Goal: Task Accomplishment & Management: Use online tool/utility

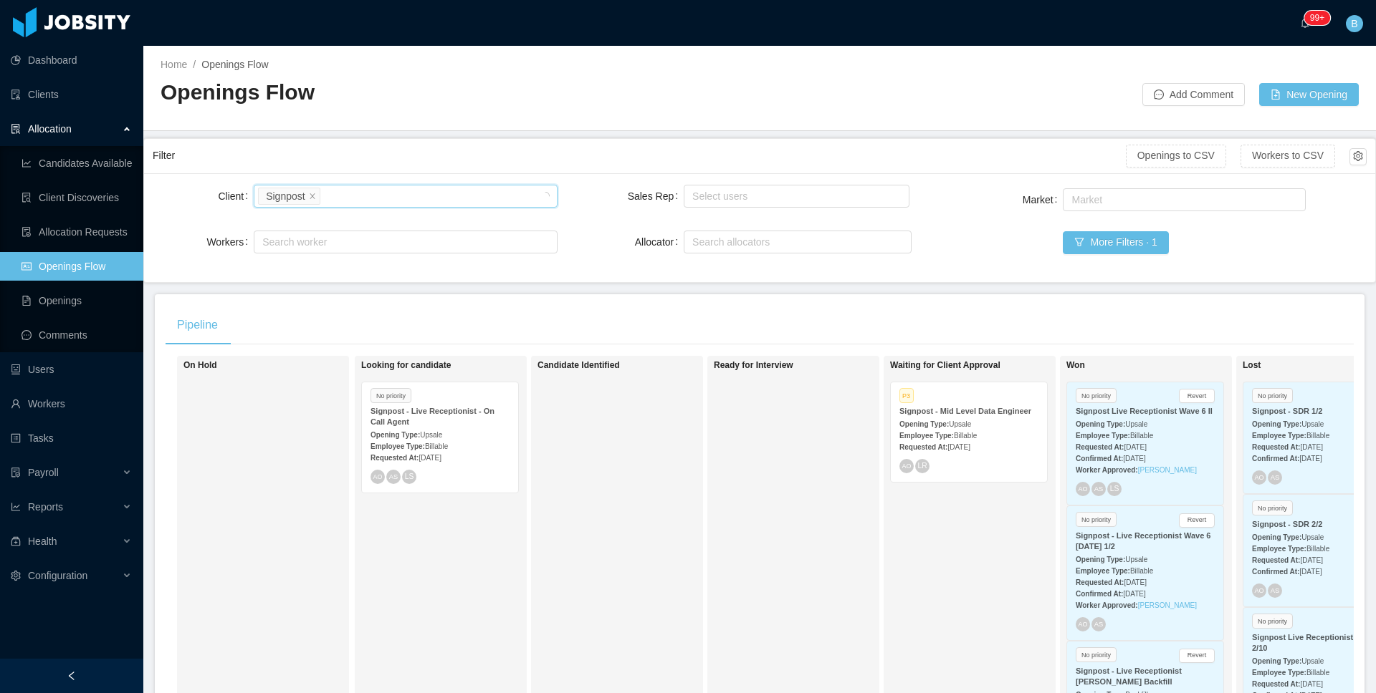
click at [575, 29] on div "··· 99+ ··· B ···" at bounding box center [688, 23] width 1378 height 46
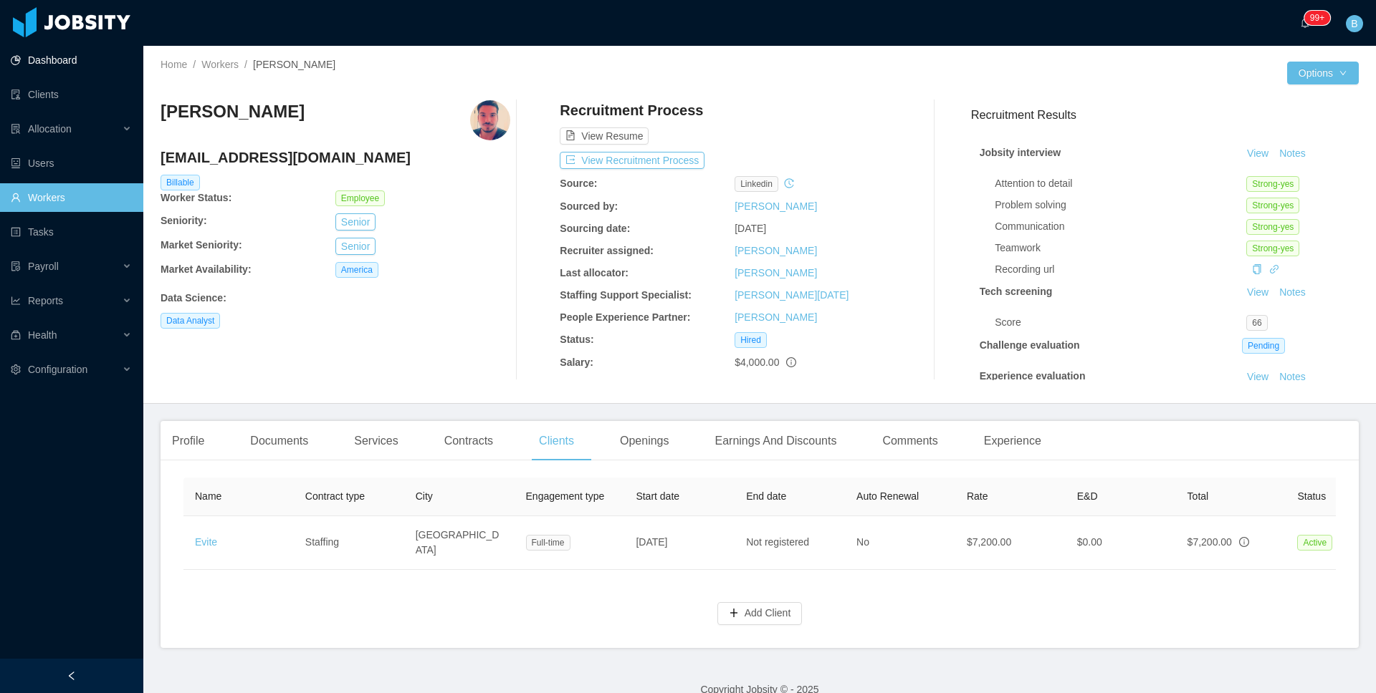
click at [19, 62] on link "Dashboard" at bounding box center [71, 60] width 121 height 29
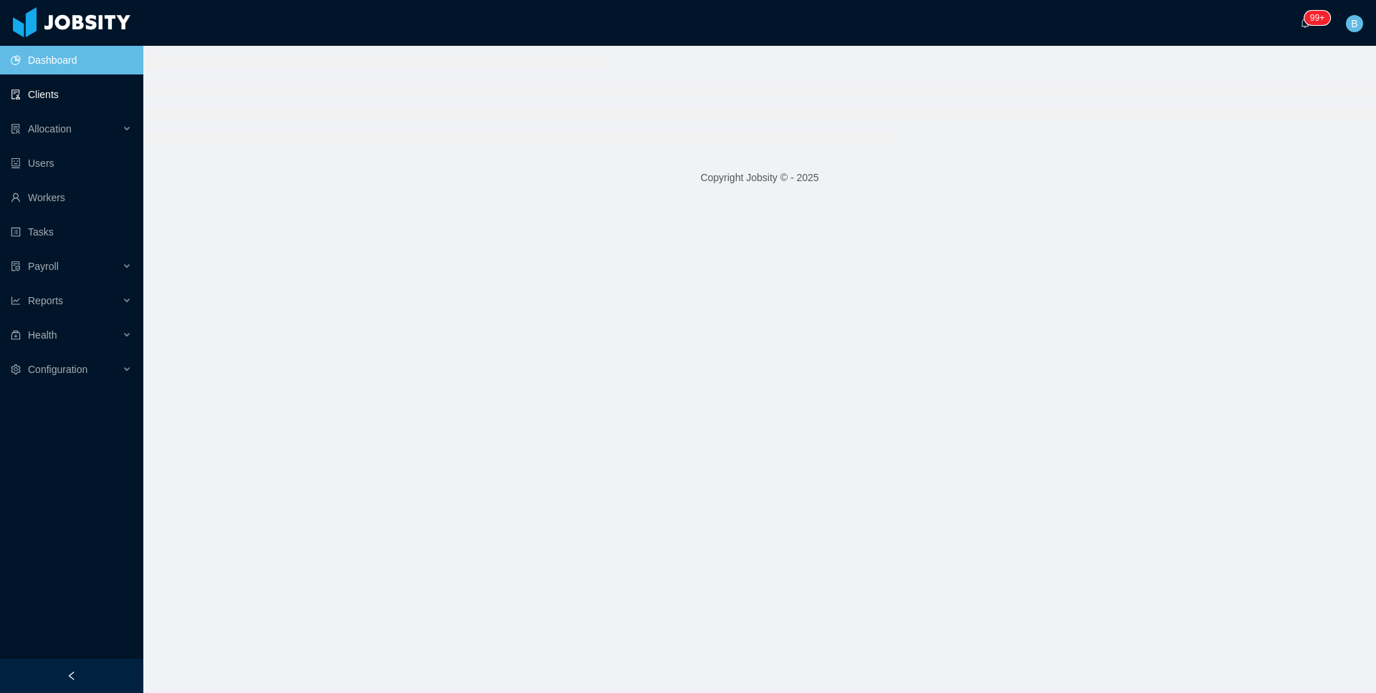
click at [38, 98] on link "Clients" at bounding box center [71, 94] width 121 height 29
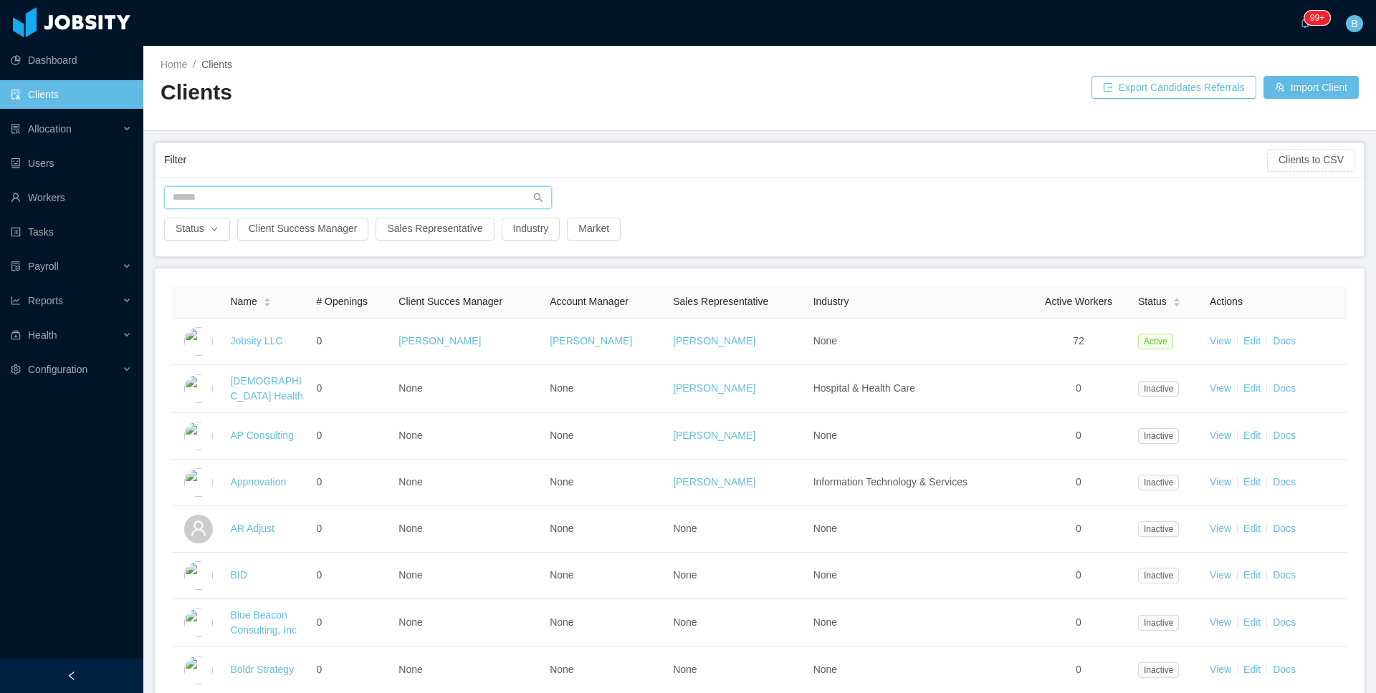
drag, startPoint x: 222, startPoint y: 198, endPoint x: 229, endPoint y: 189, distance: 10.7
click at [223, 198] on input "text" at bounding box center [358, 197] width 388 height 23
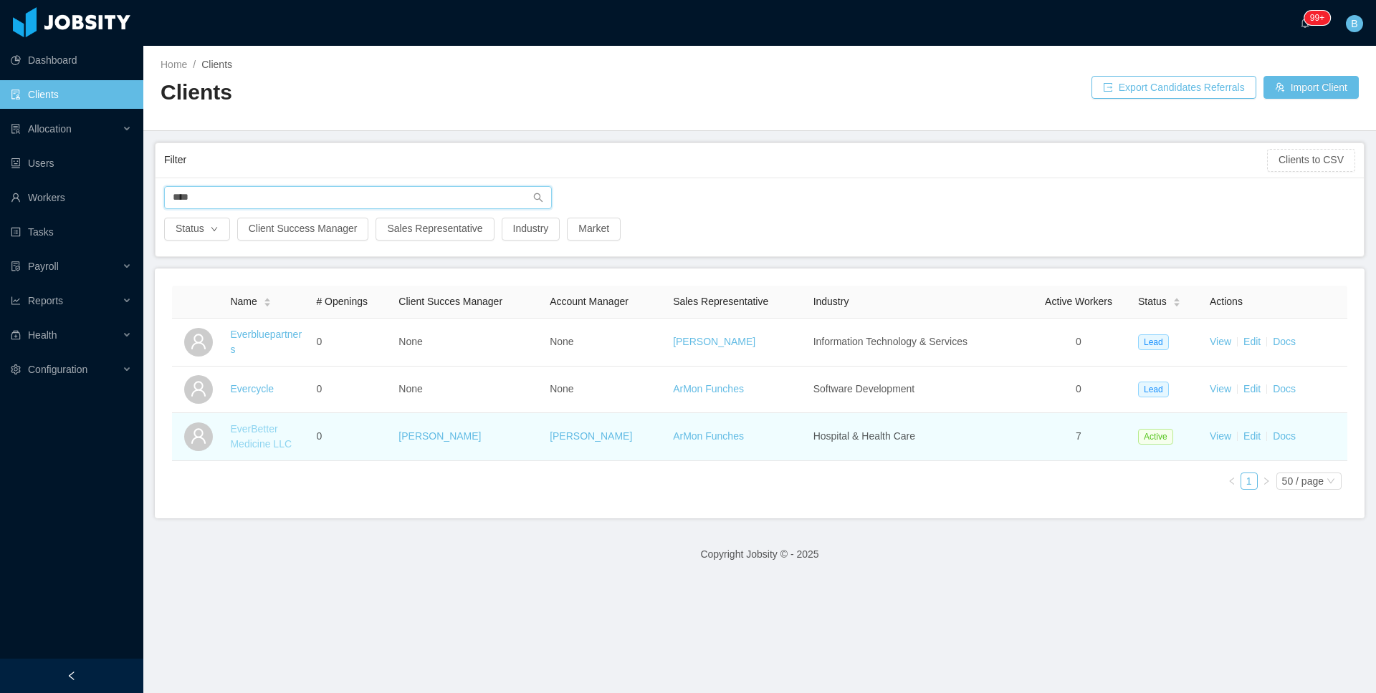
type input "****"
click at [244, 431] on link "EverBetter Medicine LLC" at bounding box center [261, 436] width 62 height 27
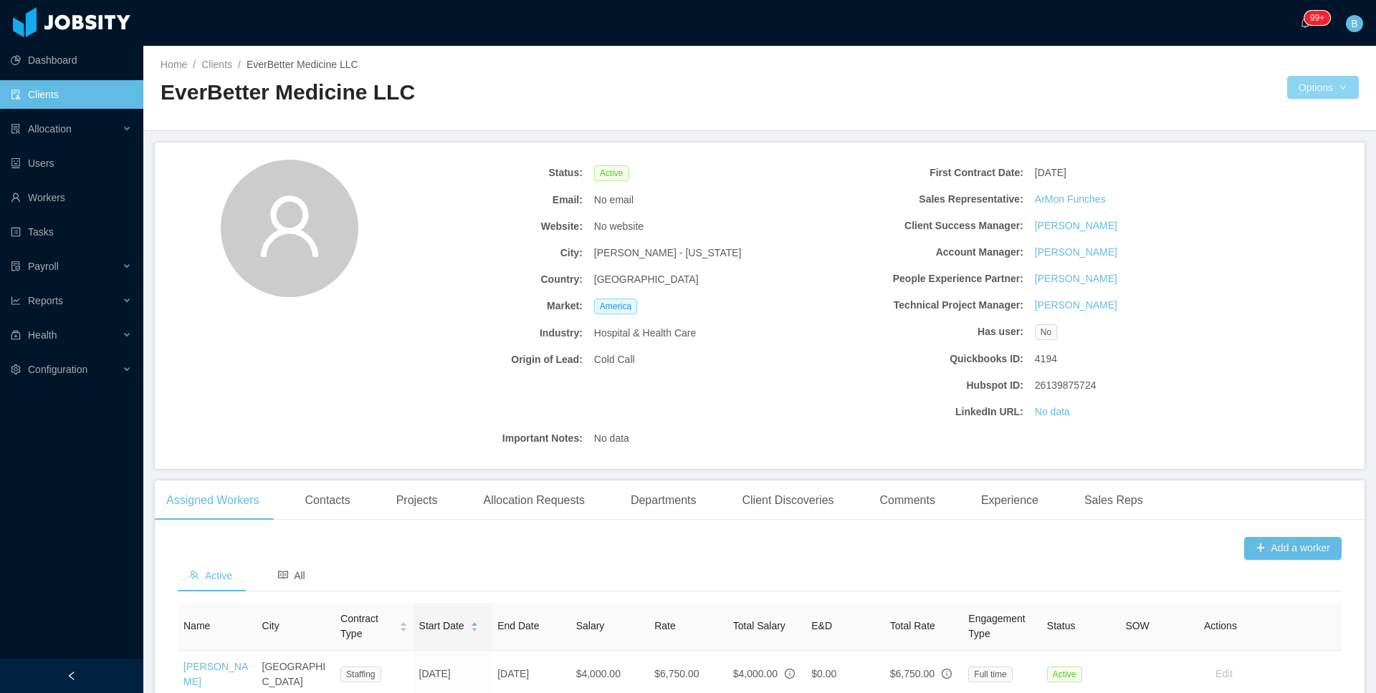
click at [1335, 96] on body "Dashboard Clients Allocation Users Workers Tasks Payroll Reports Health Configu…" at bounding box center [688, 346] width 1376 height 693
click at [1281, 143] on link "Documents" at bounding box center [1267, 150] width 155 height 30
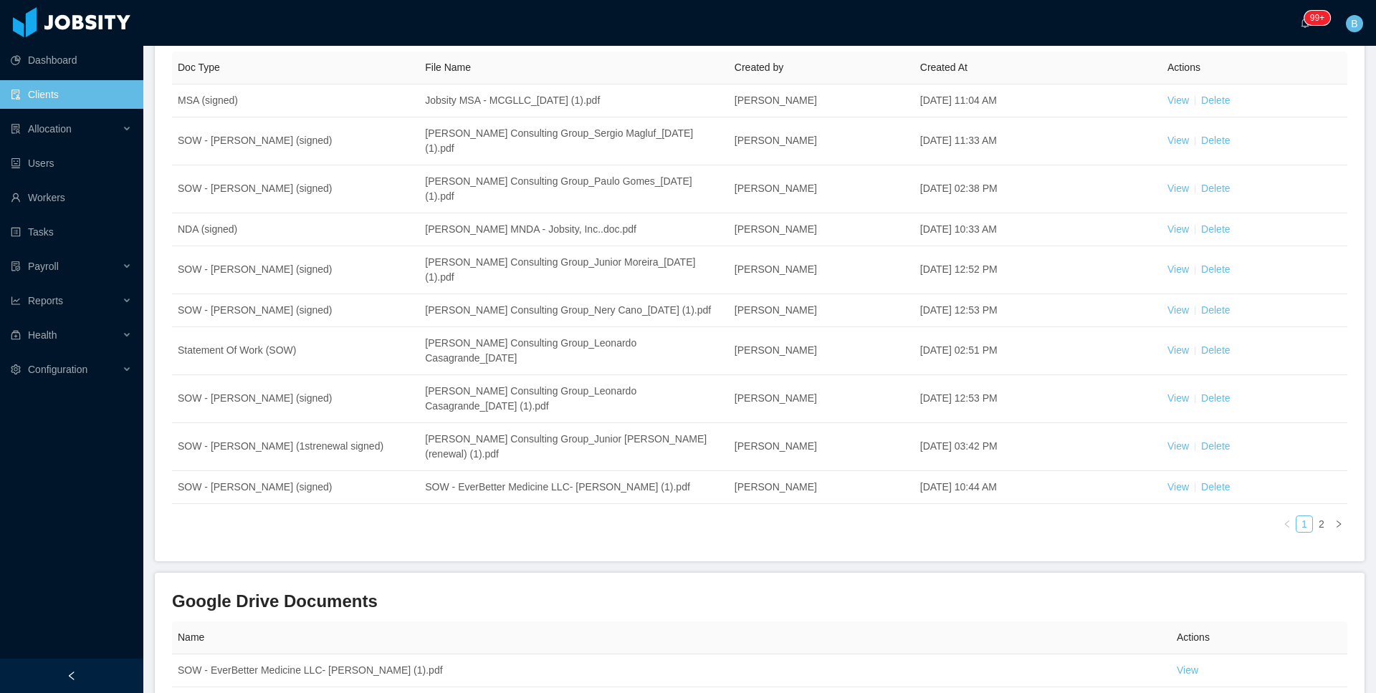
scroll to position [210, 0]
click at [1313, 531] on link "2" at bounding box center [1321, 523] width 16 height 16
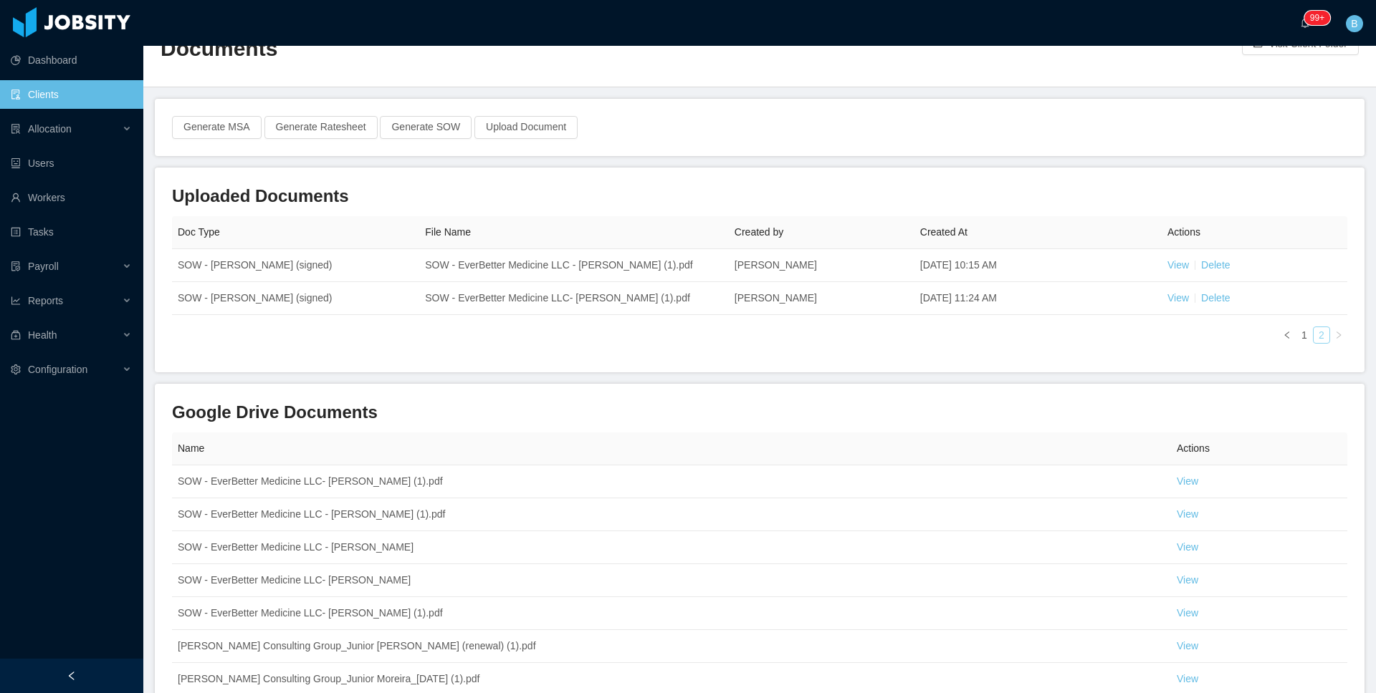
scroll to position [41, 0]
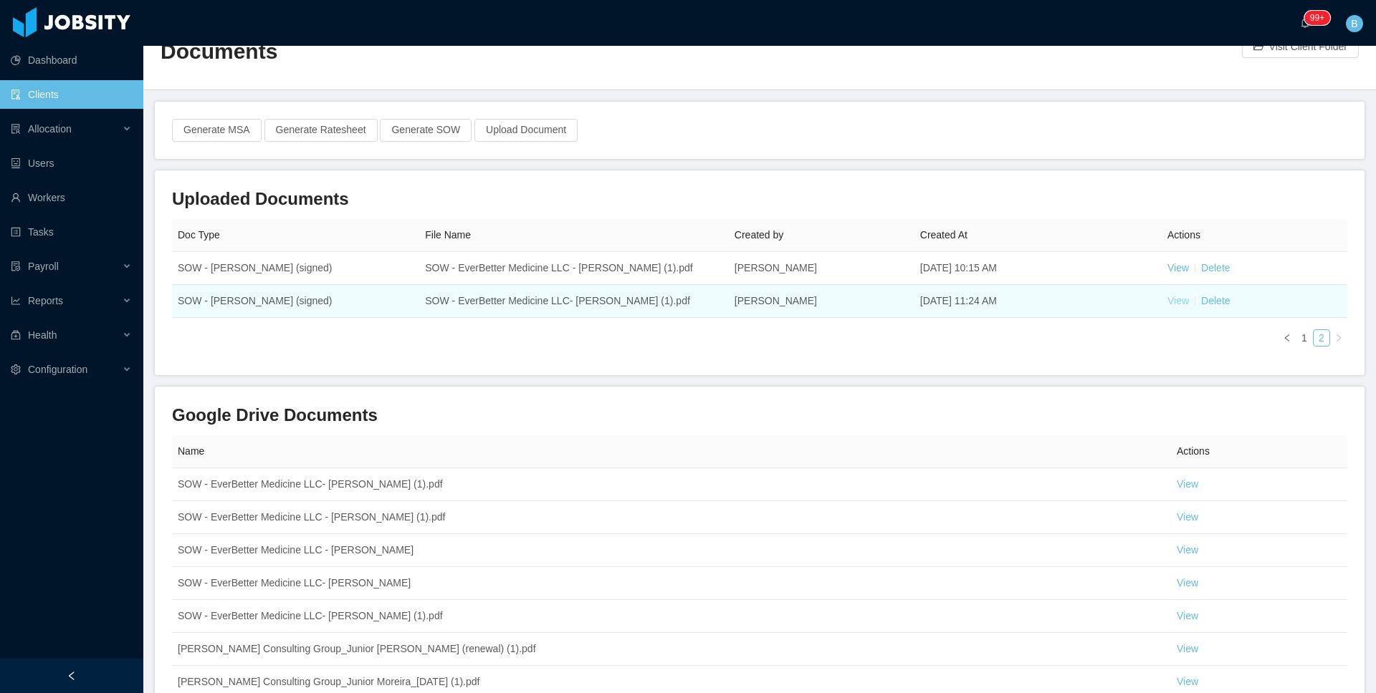
click at [1175, 299] on link "View" at bounding box center [1177, 300] width 21 height 11
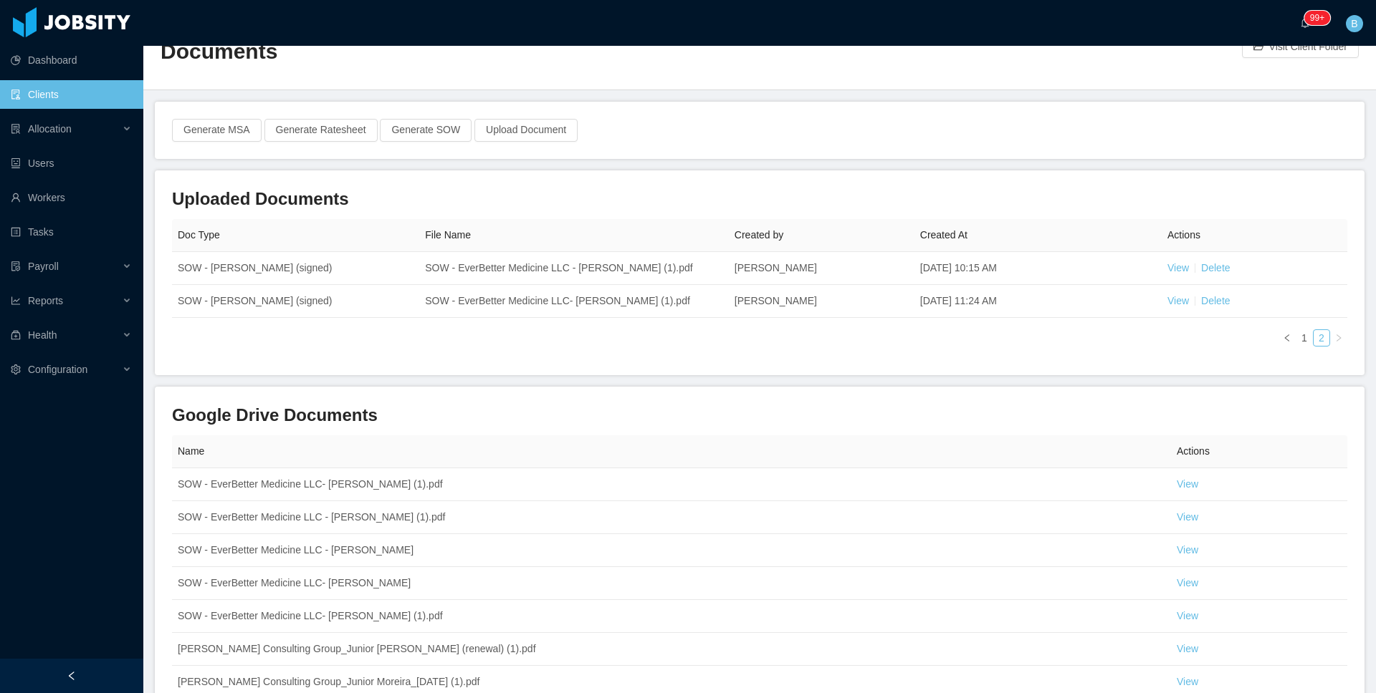
click at [61, 89] on link "Clients" at bounding box center [71, 94] width 121 height 29
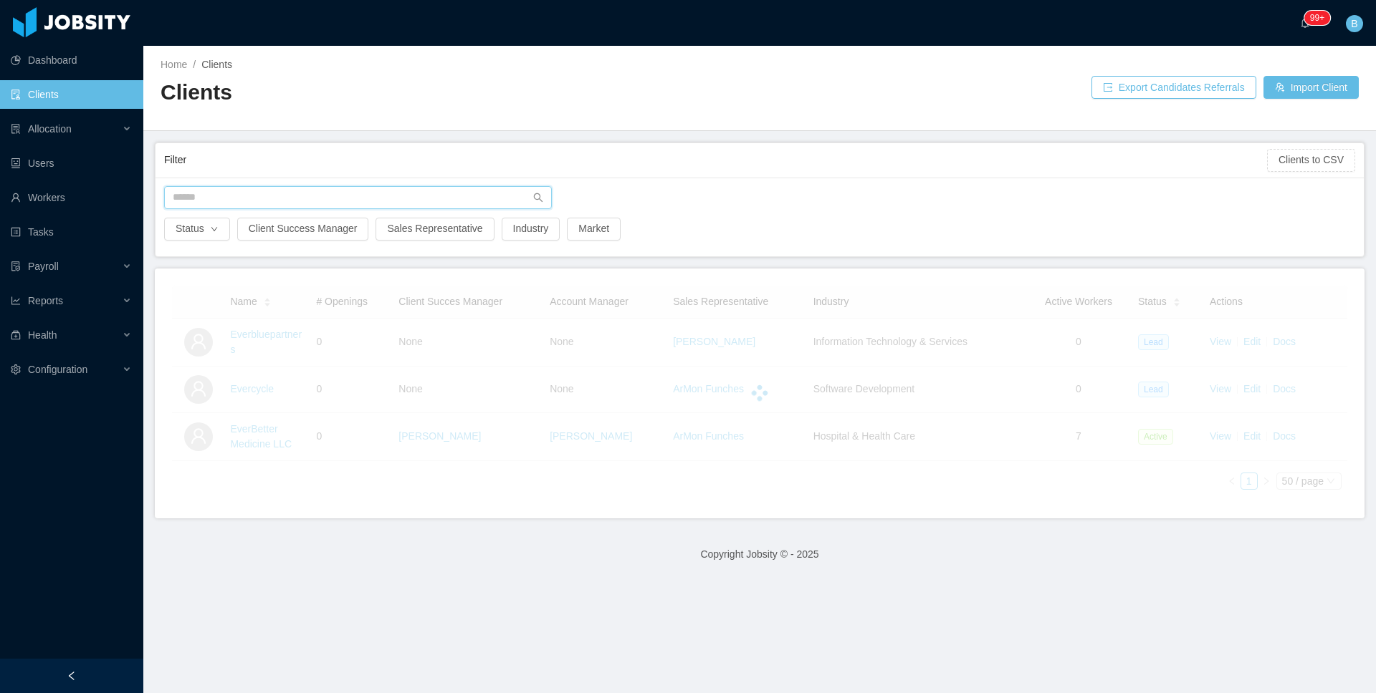
click at [294, 193] on input "text" at bounding box center [358, 197] width 388 height 23
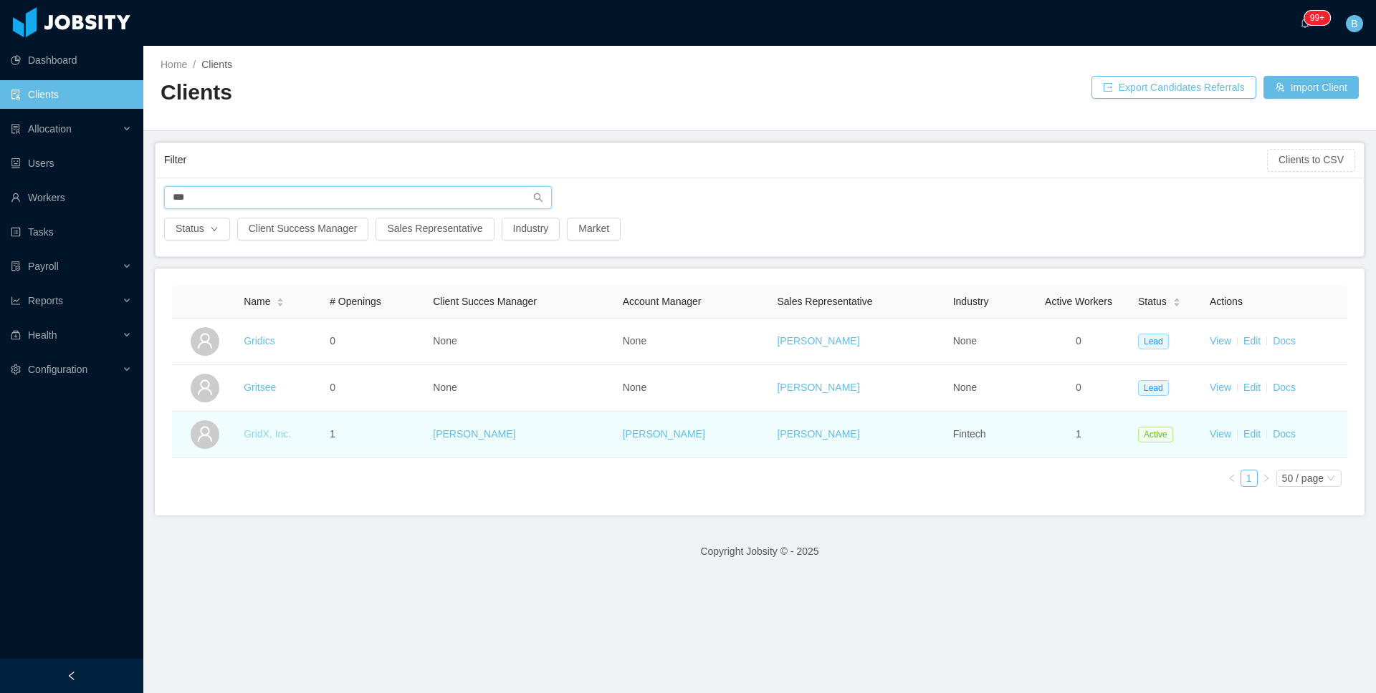
type input "***"
click at [260, 436] on link "GridX, Inc." at bounding box center [267, 433] width 47 height 11
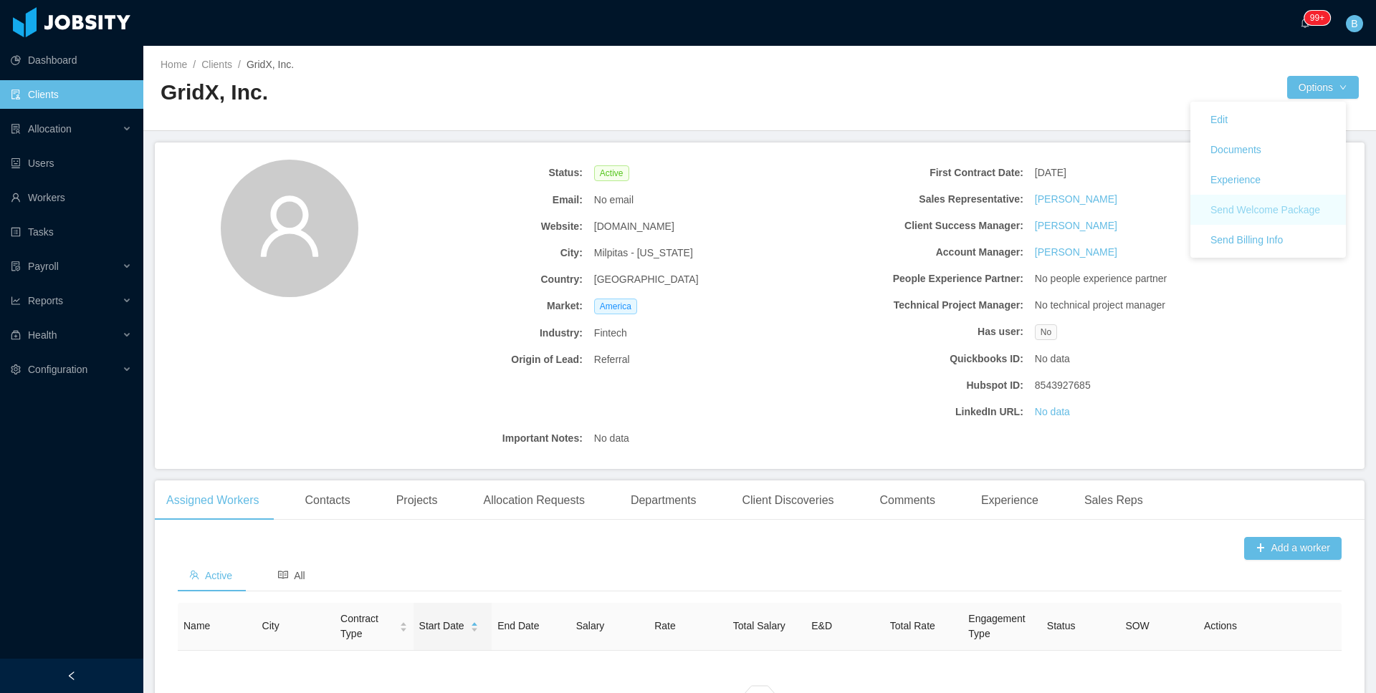
click at [1231, 206] on button "Send Welcome Package" at bounding box center [1265, 209] width 133 height 23
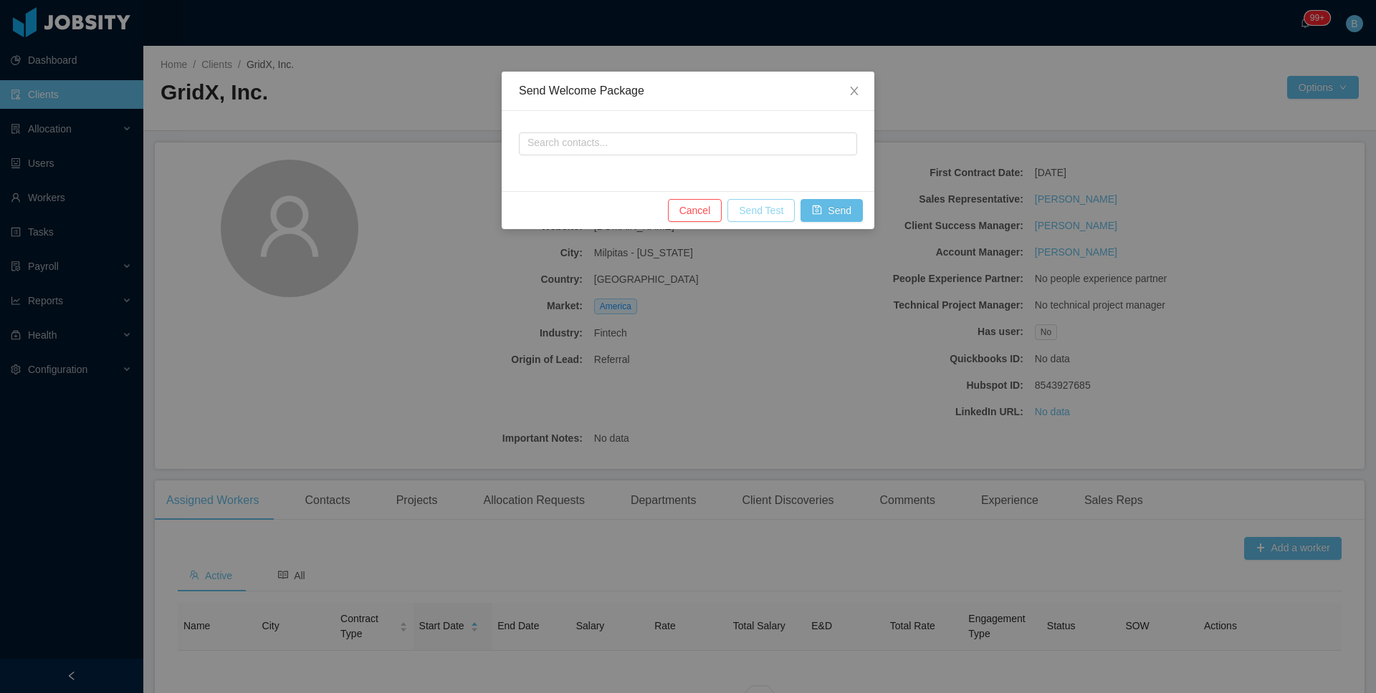
click at [755, 214] on button "Send Test" at bounding box center [760, 210] width 67 height 23
click at [630, 145] on input "text" at bounding box center [688, 144] width 338 height 23
type input "**********"
click at [812, 208] on button "Send" at bounding box center [831, 210] width 62 height 23
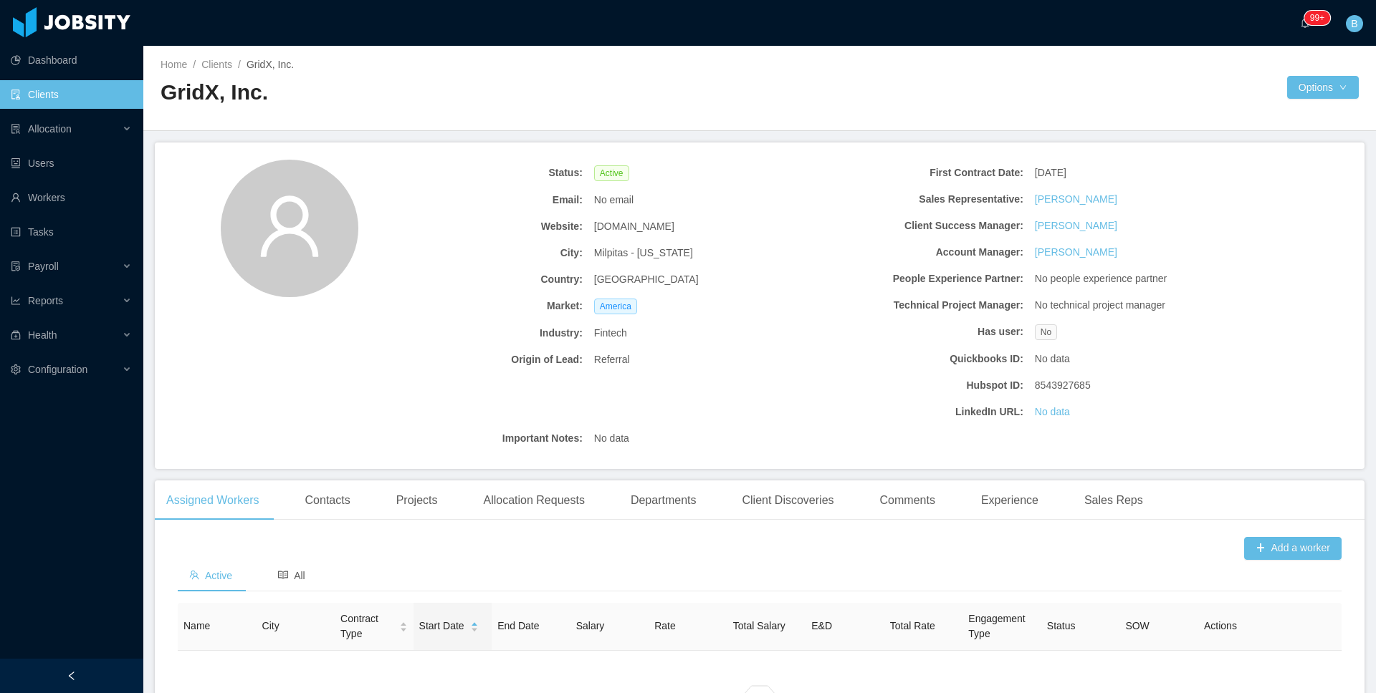
scroll to position [161, 0]
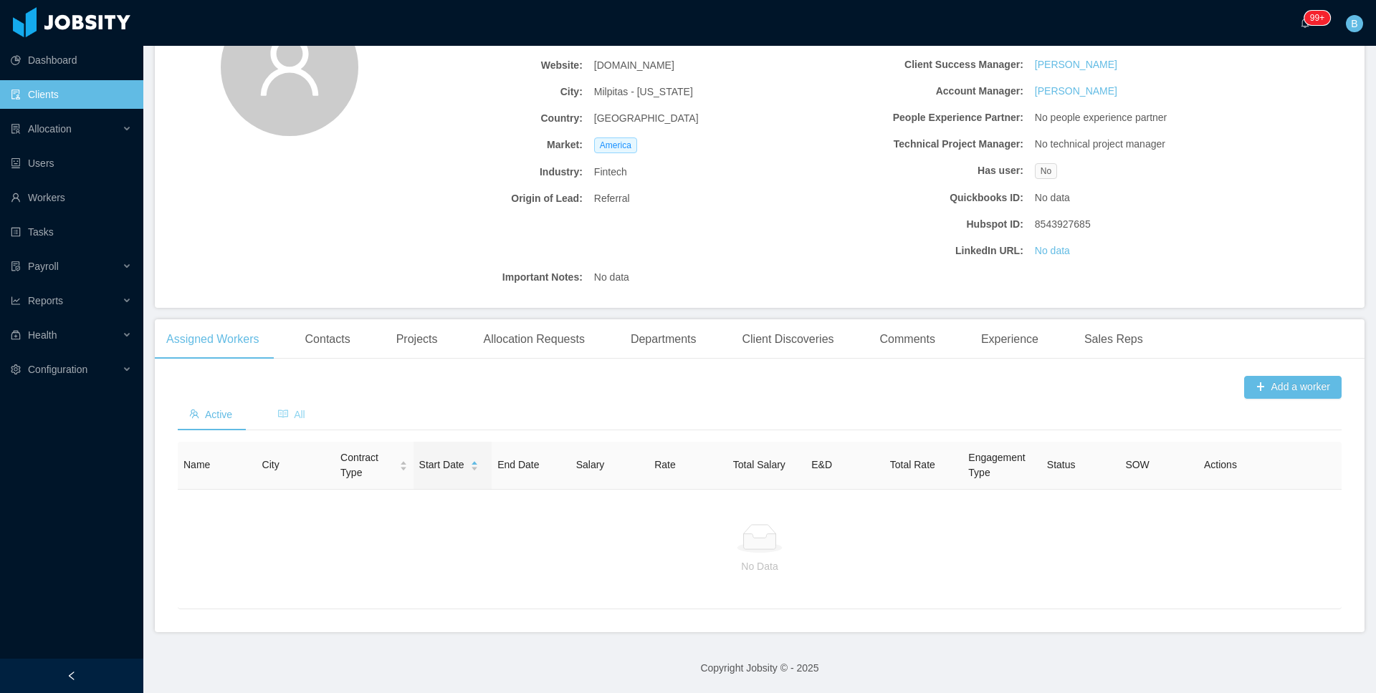
click at [302, 417] on span "All" at bounding box center [291, 414] width 27 height 11
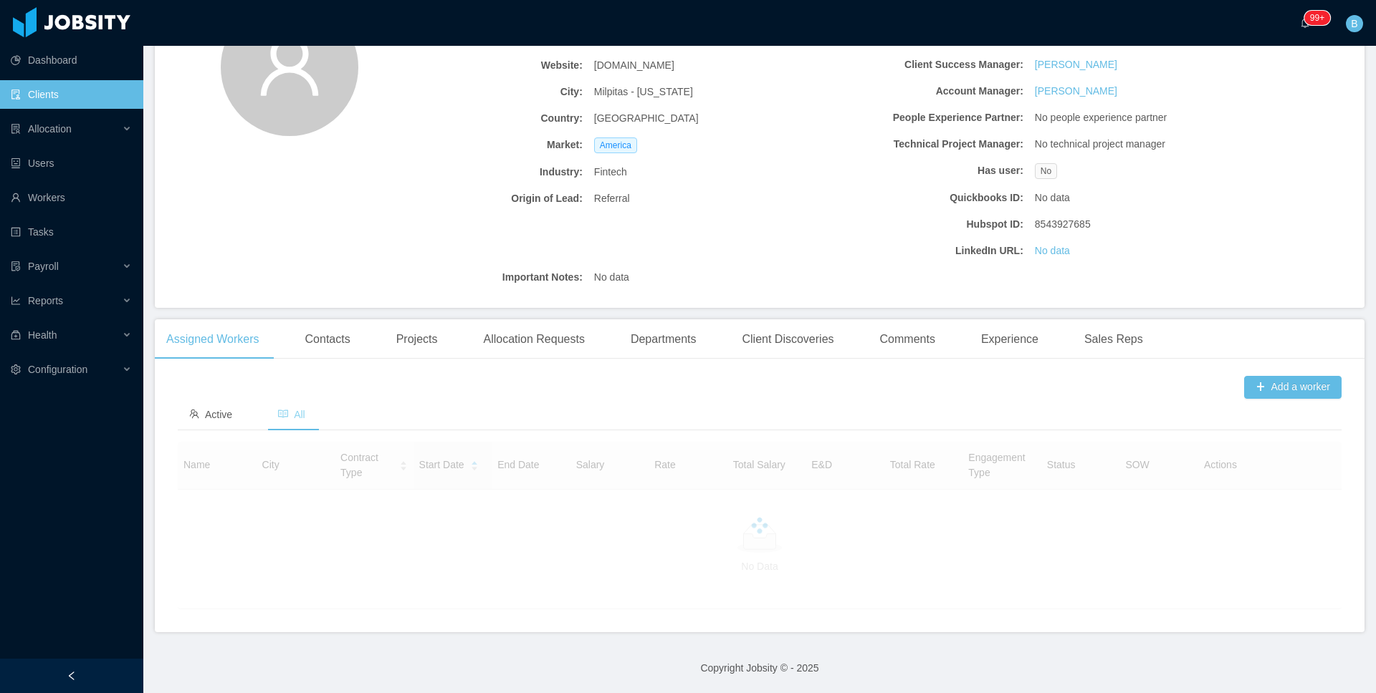
scroll to position [140, 0]
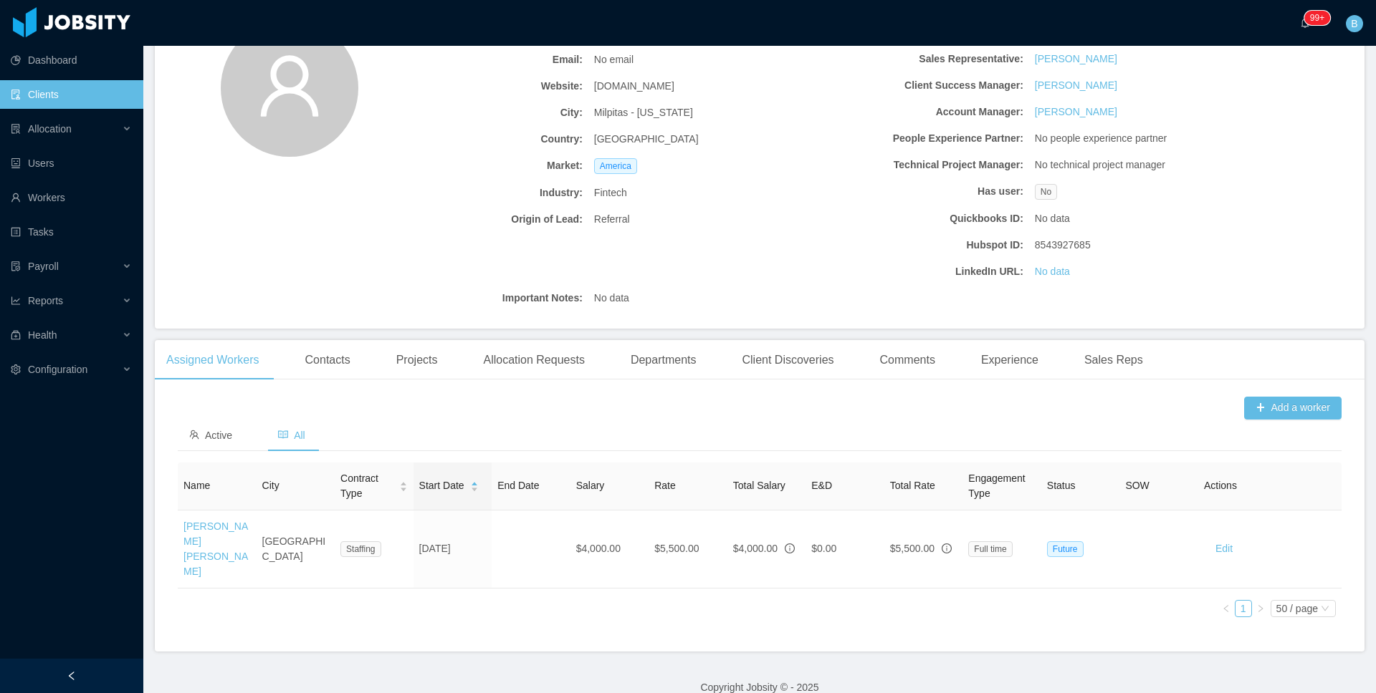
click at [67, 92] on link "Clients" at bounding box center [71, 94] width 121 height 29
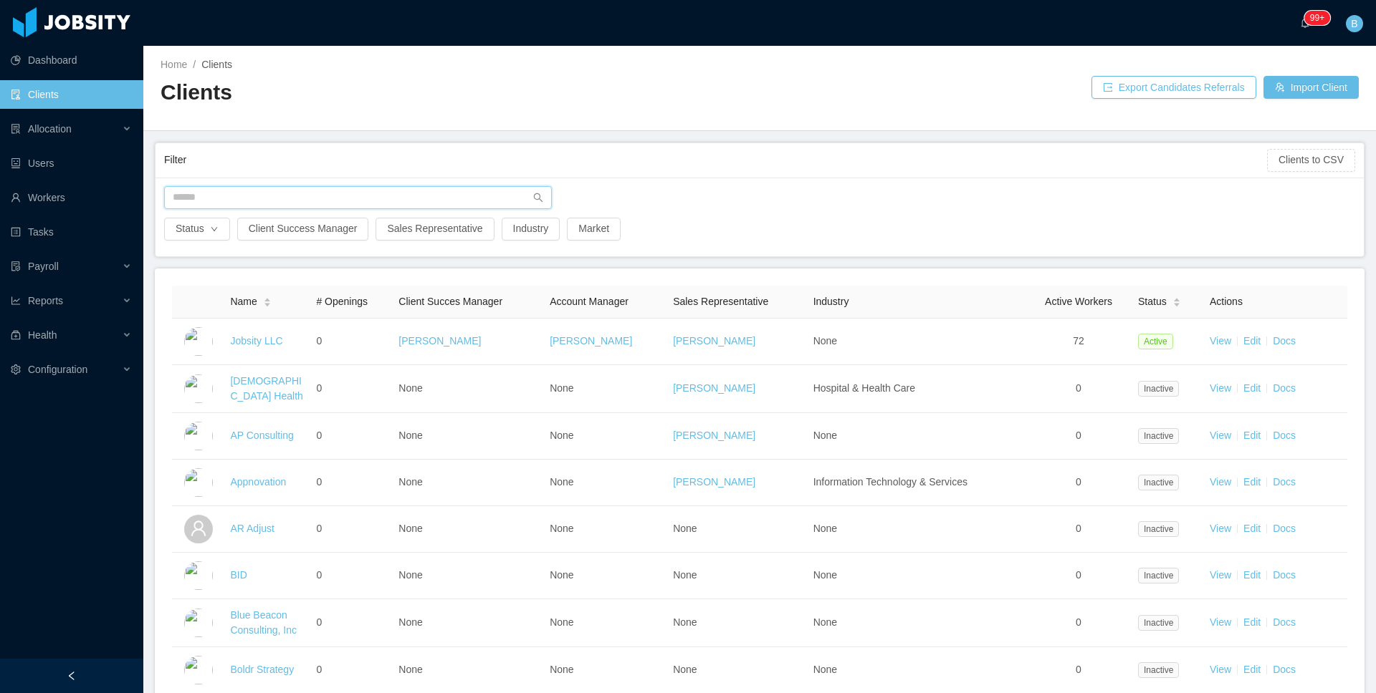
click at [251, 192] on input "text" at bounding box center [358, 197] width 388 height 23
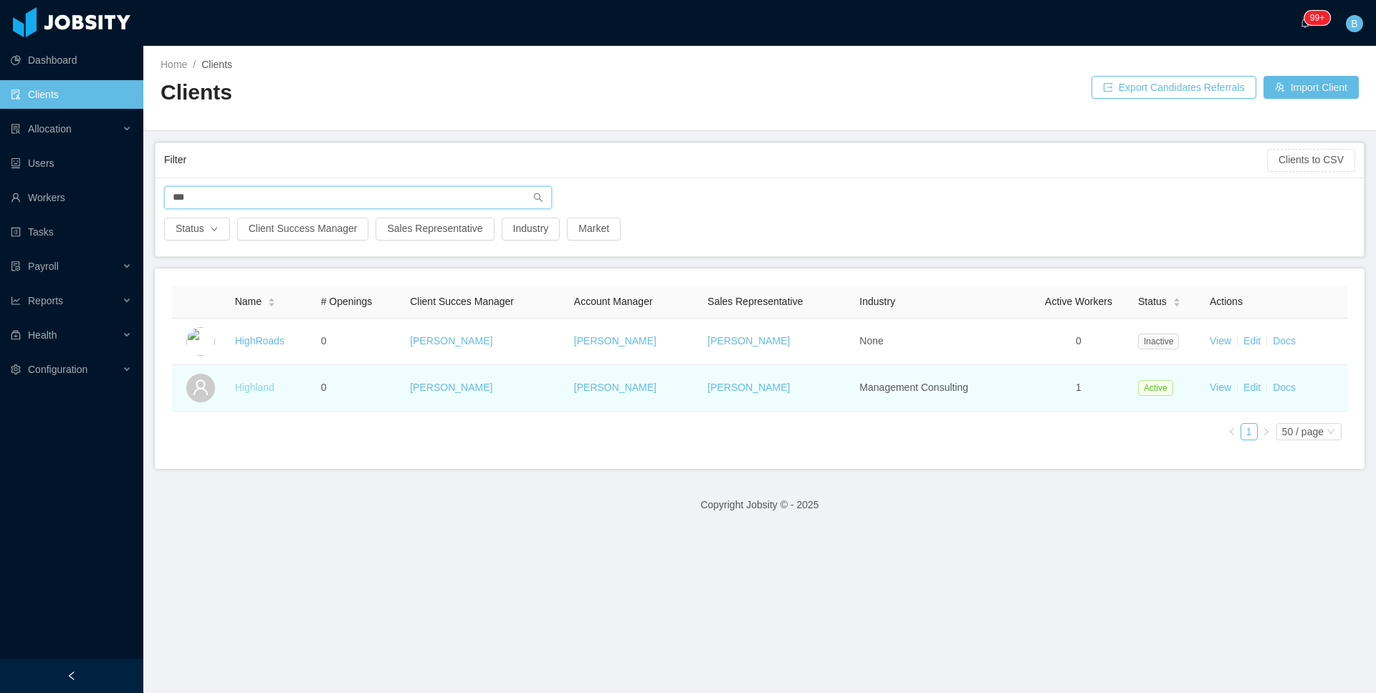
type input "***"
click at [266, 390] on link "Highland" at bounding box center [254, 387] width 39 height 11
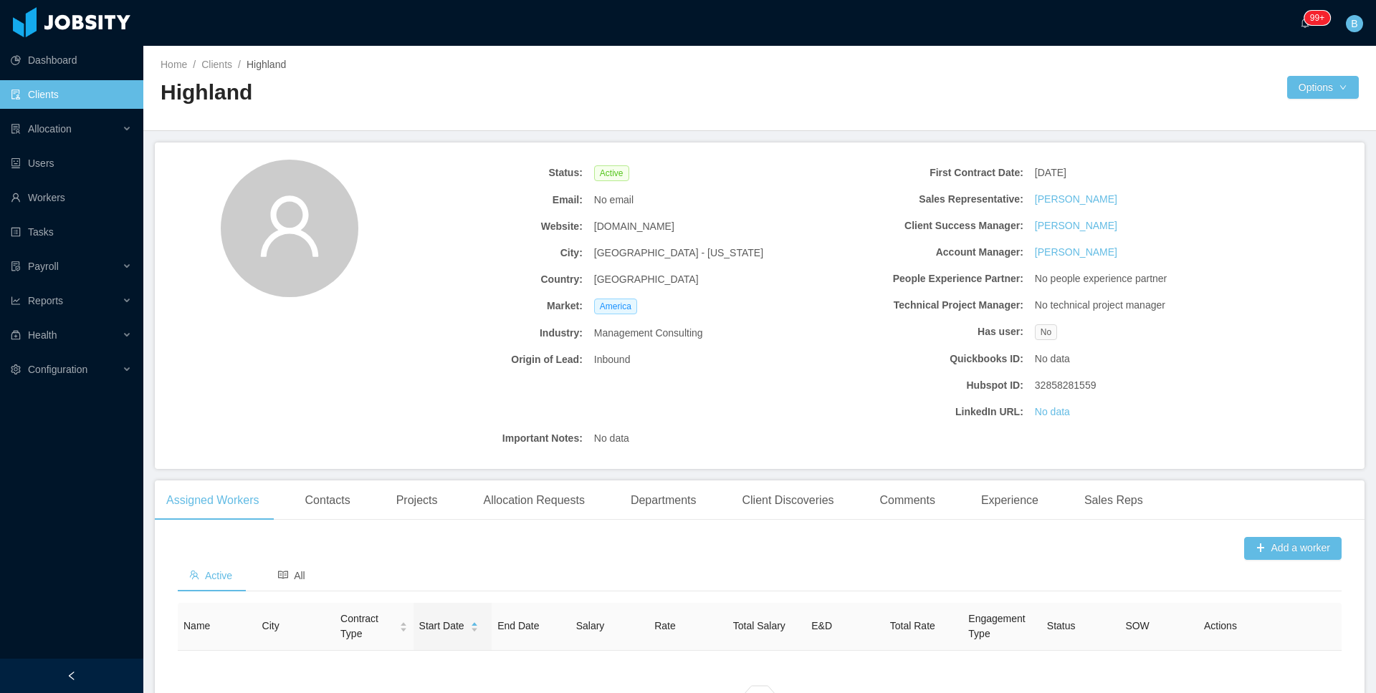
click at [501, 72] on div "Home / Clients / Highland / Highland" at bounding box center [459, 87] width 599 height 61
click at [71, 54] on link "Dashboard" at bounding box center [71, 60] width 121 height 29
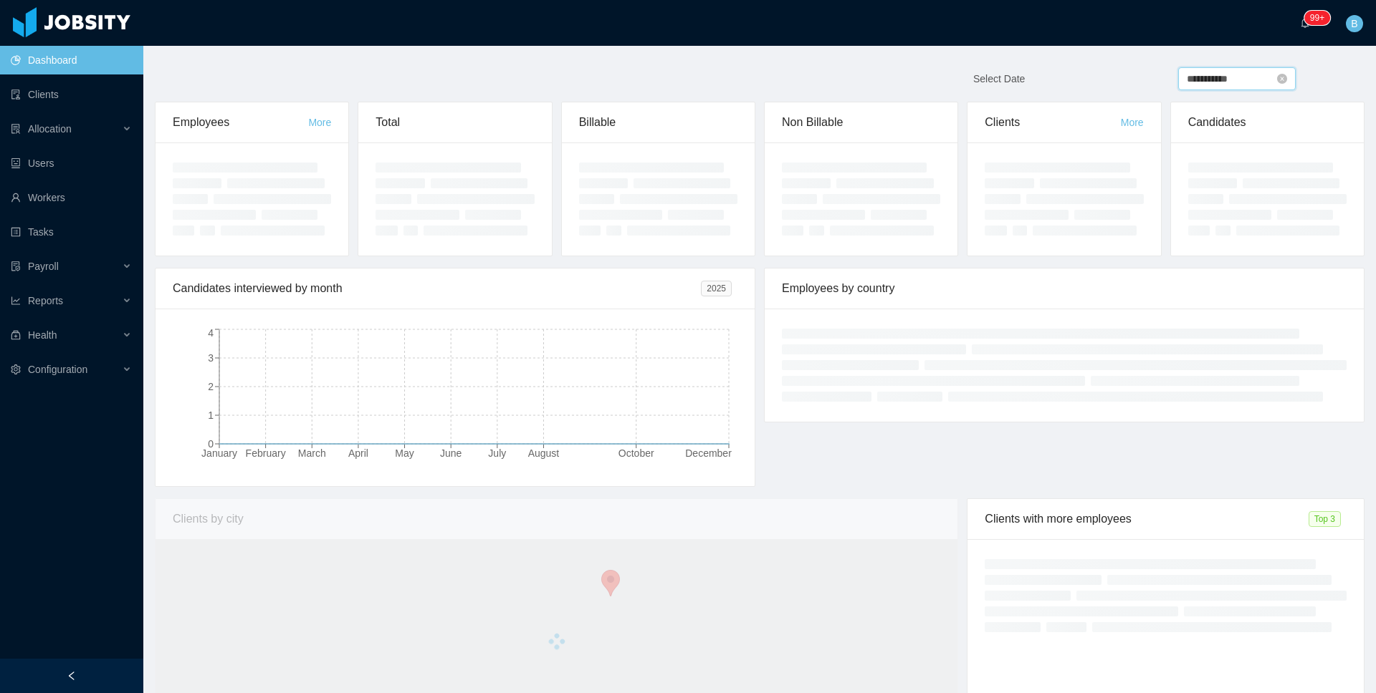
click at [1236, 81] on input "**********" at bounding box center [1236, 78] width 117 height 23
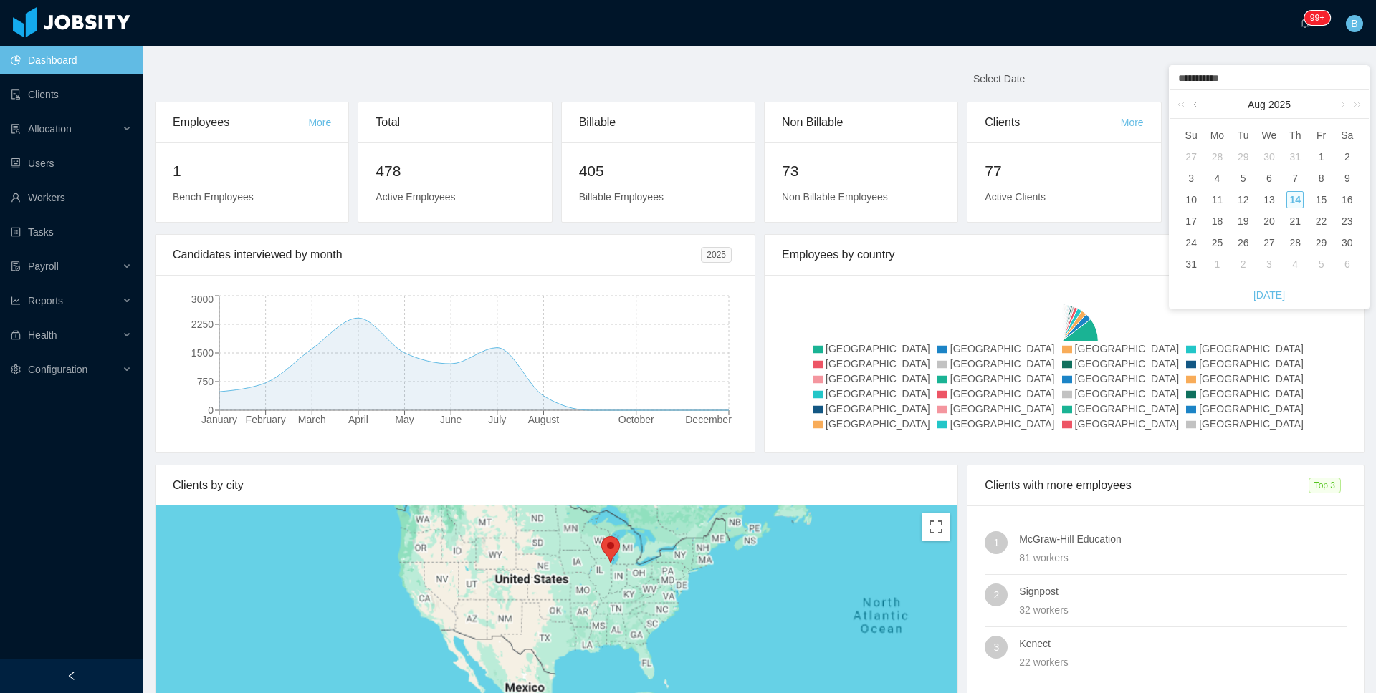
click at [1191, 105] on link at bounding box center [1196, 104] width 13 height 29
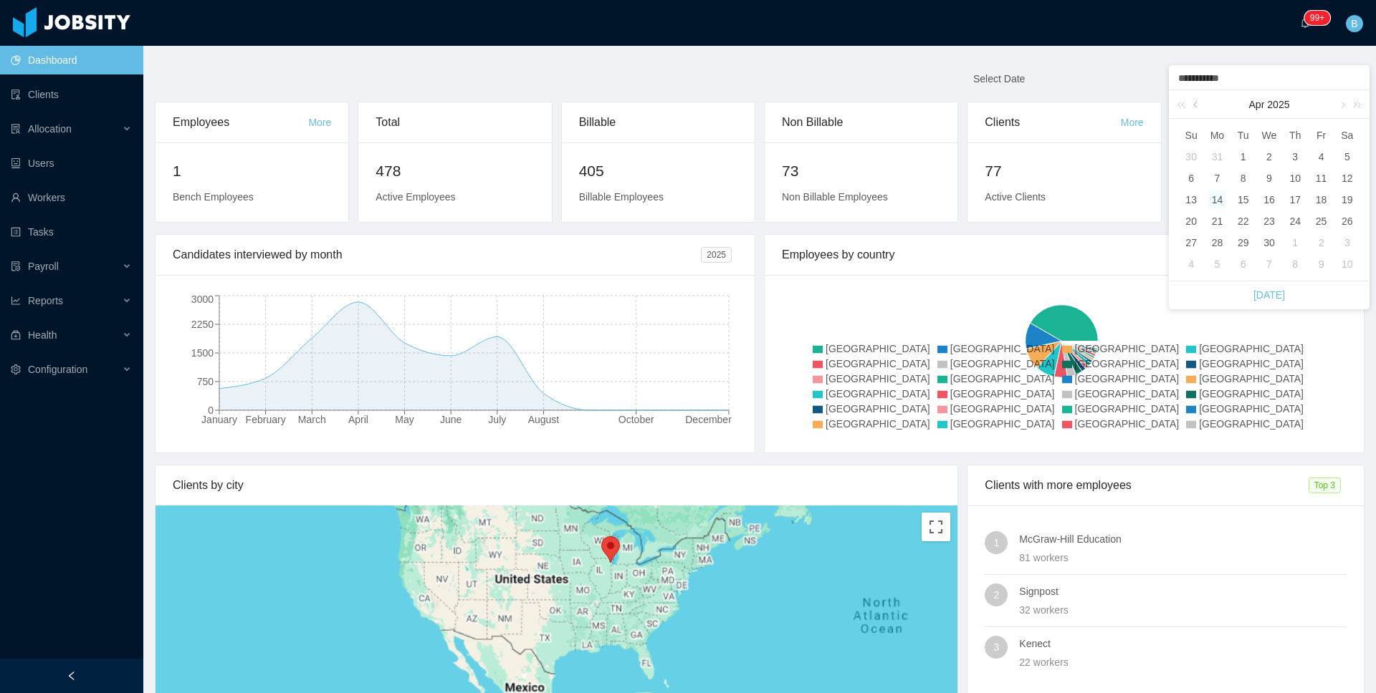
click at [1191, 105] on link at bounding box center [1196, 104] width 13 height 29
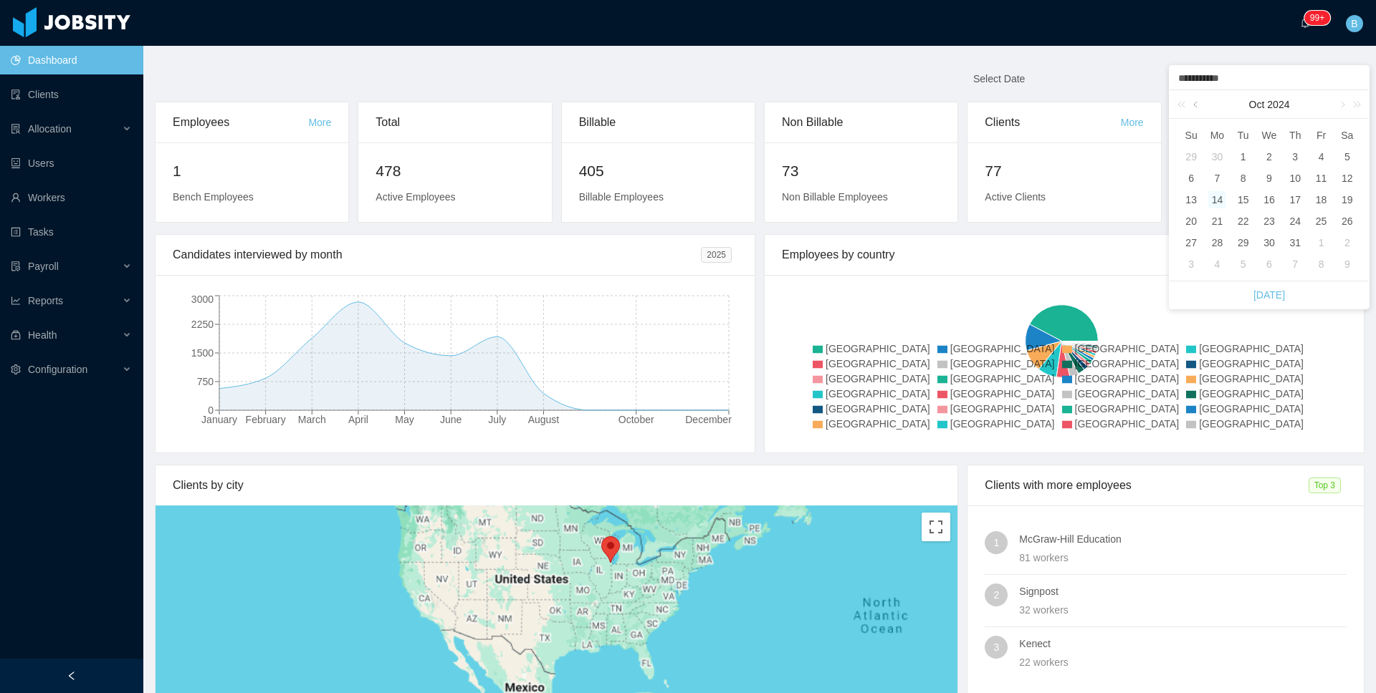
click at [1191, 105] on link at bounding box center [1196, 104] width 13 height 29
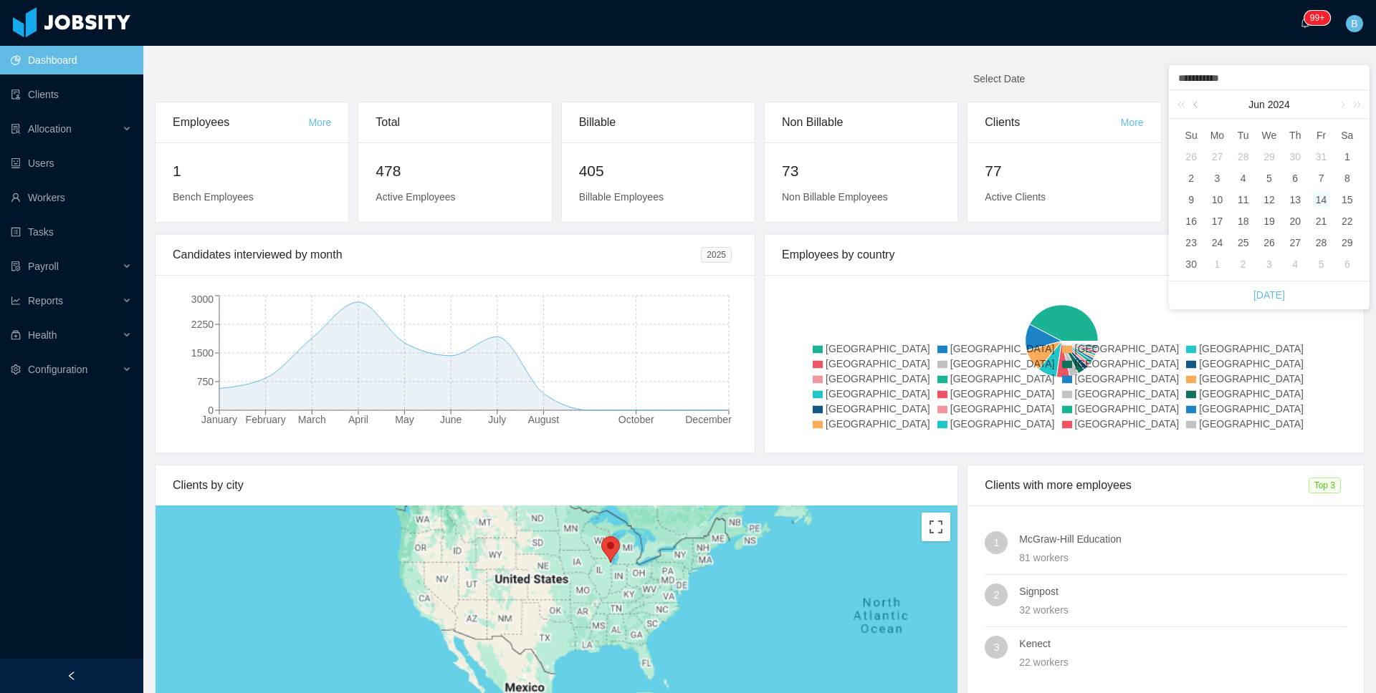
click at [1191, 105] on link at bounding box center [1196, 104] width 13 height 29
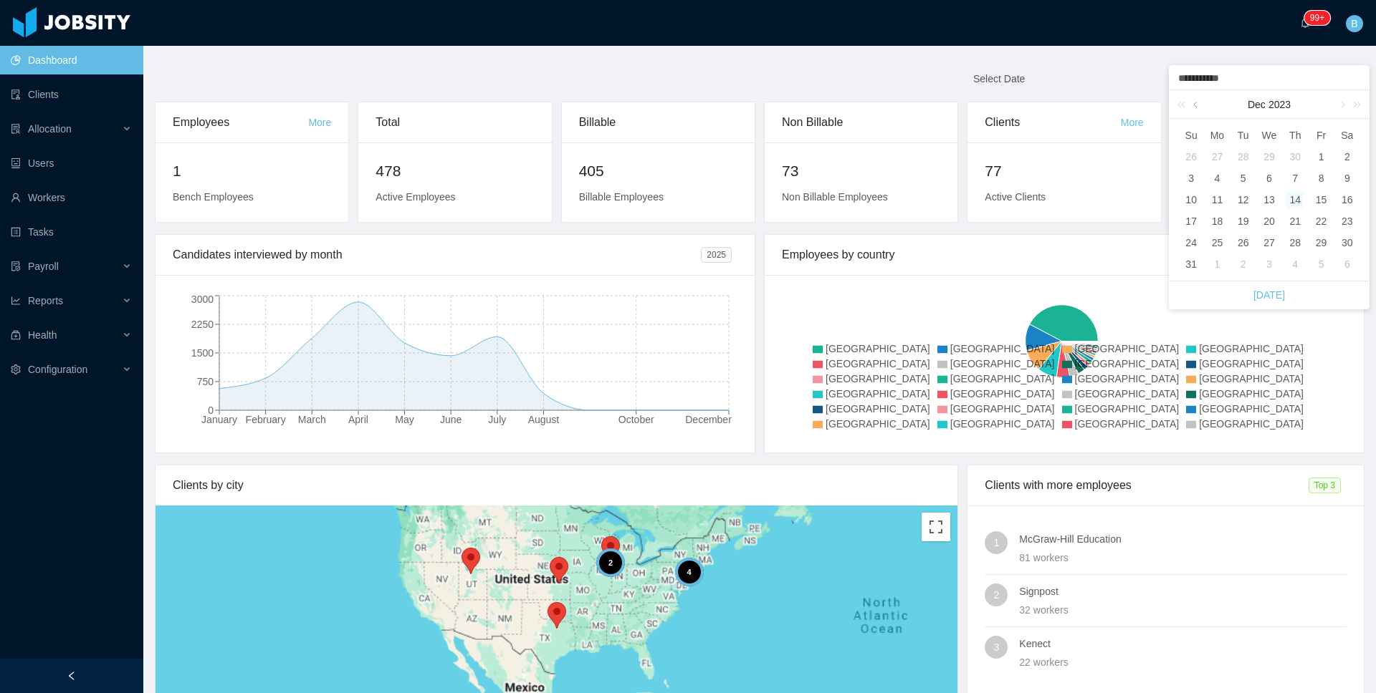
click at [1191, 105] on link at bounding box center [1196, 104] width 13 height 29
click at [1340, 105] on link at bounding box center [1341, 104] width 13 height 29
click at [1199, 104] on link at bounding box center [1196, 104] width 13 height 29
click at [1339, 103] on link at bounding box center [1341, 104] width 13 height 29
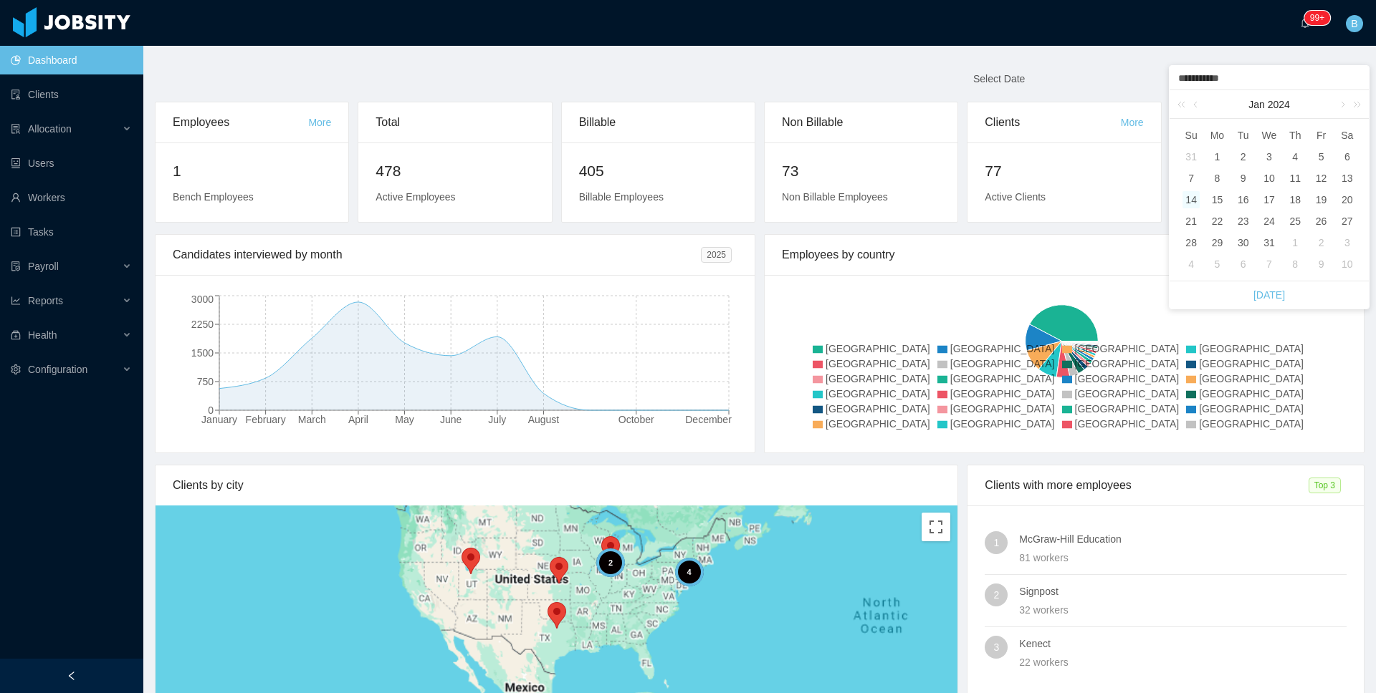
click at [1277, 51] on main "**********" at bounding box center [759, 370] width 1232 height 648
click at [1217, 94] on div "**********" at bounding box center [759, 84] width 1227 height 34
click at [1223, 79] on input "**********" at bounding box center [1236, 78] width 117 height 23
click at [1216, 153] on div "1" at bounding box center [1216, 156] width 17 height 17
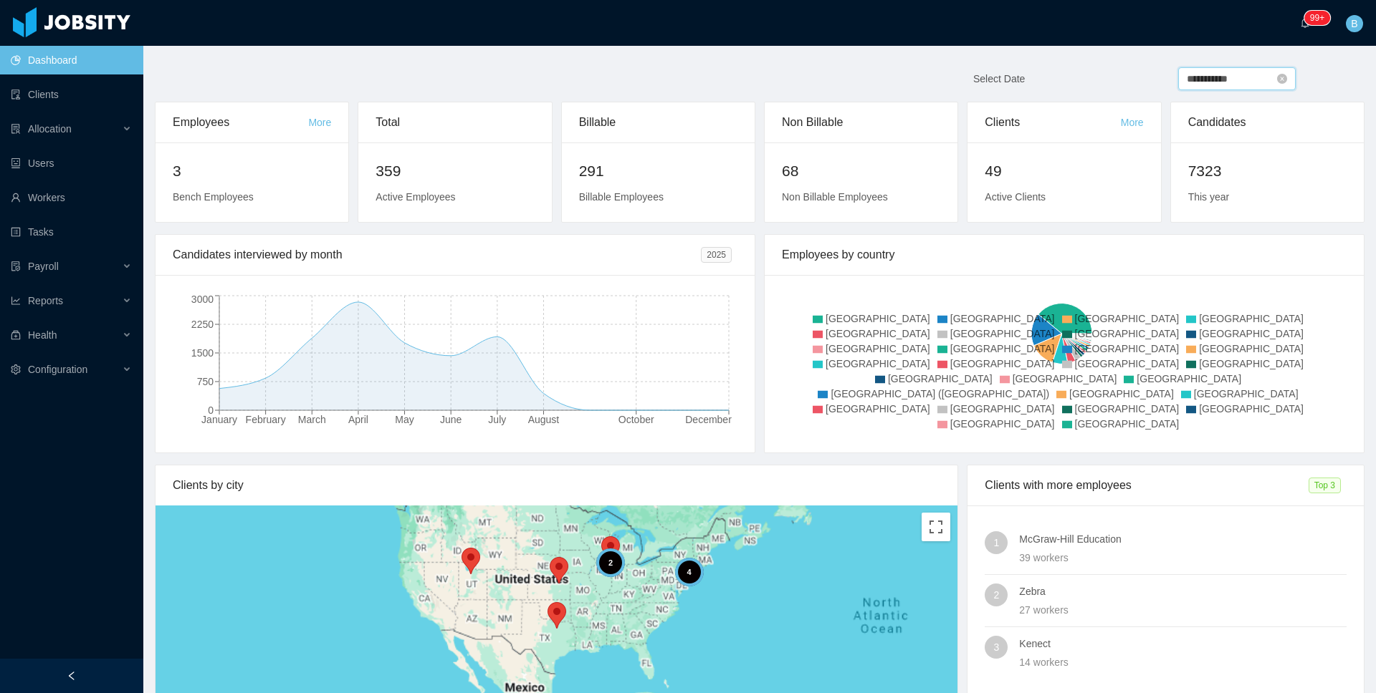
click at [1240, 81] on input "**********" at bounding box center [1236, 78] width 117 height 23
click at [1339, 107] on link at bounding box center [1341, 104] width 13 height 29
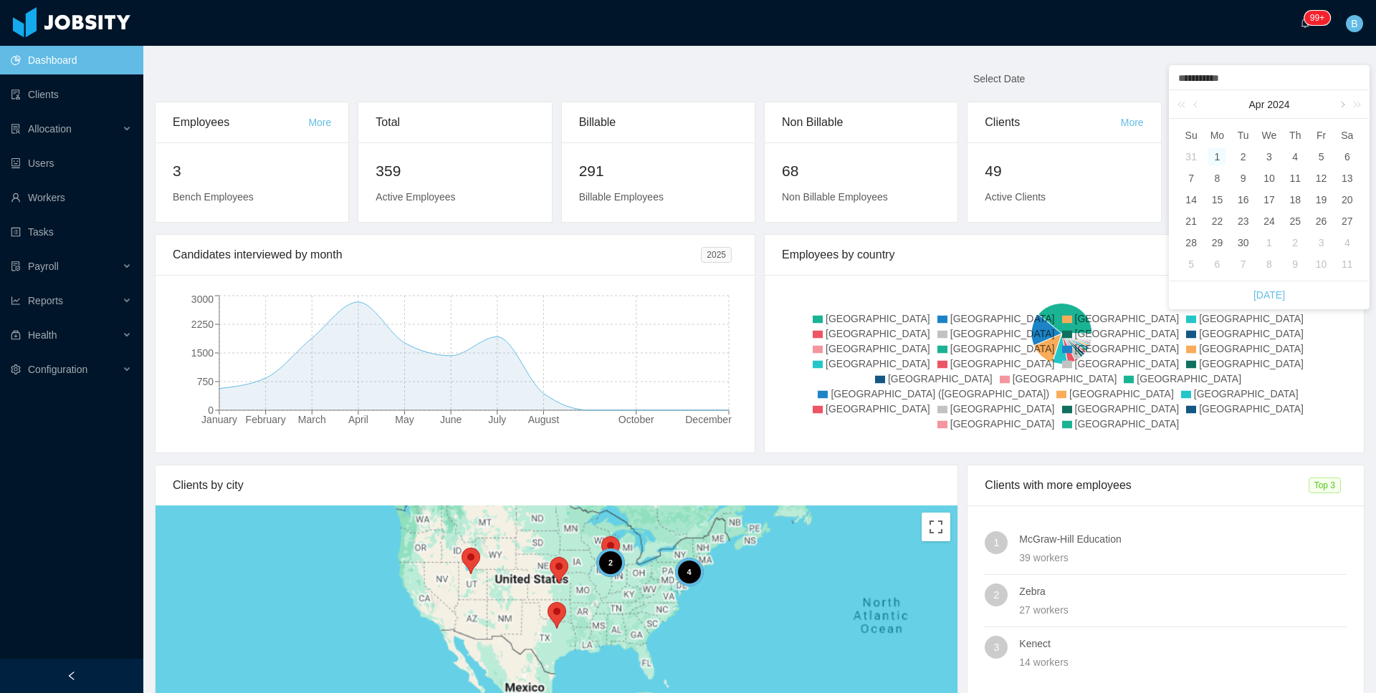
click at [1339, 107] on link at bounding box center [1341, 104] width 13 height 29
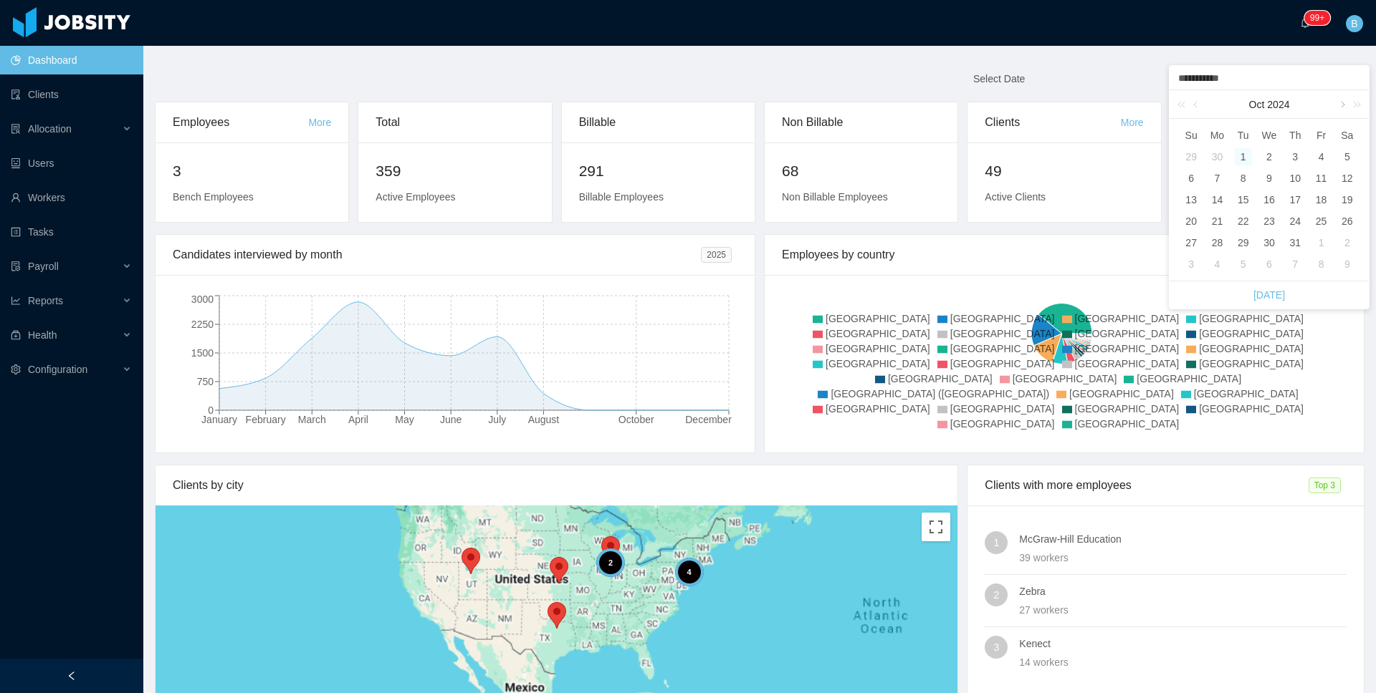
click at [1339, 107] on link at bounding box center [1341, 104] width 13 height 29
click at [1242, 237] on div "31" at bounding box center [1242, 242] width 17 height 17
type input "**********"
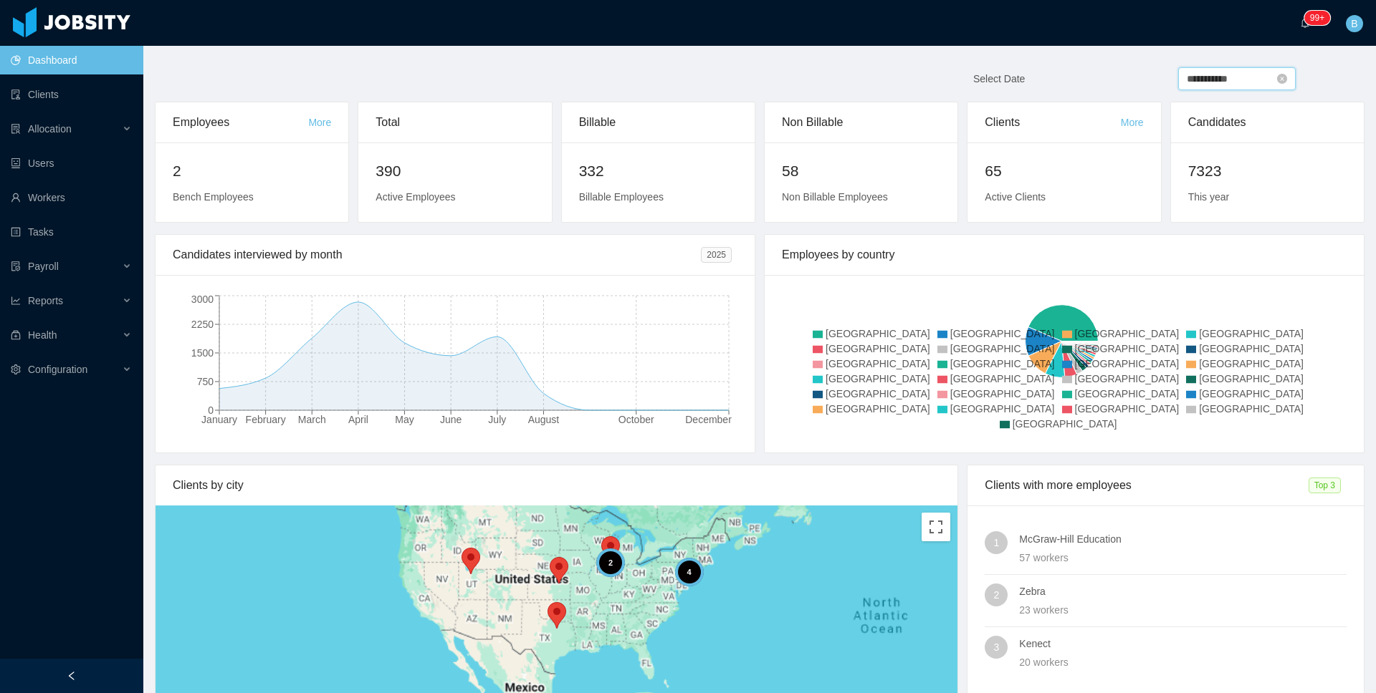
click at [1204, 79] on input "**********" at bounding box center [1236, 78] width 117 height 23
click at [1126, 67] on div "**********" at bounding box center [759, 84] width 1227 height 34
click at [236, 75] on div "**********" at bounding box center [759, 84] width 1227 height 34
click at [68, 60] on link "Dashboard" at bounding box center [71, 60] width 121 height 29
click at [38, 101] on link "Clients" at bounding box center [71, 94] width 121 height 29
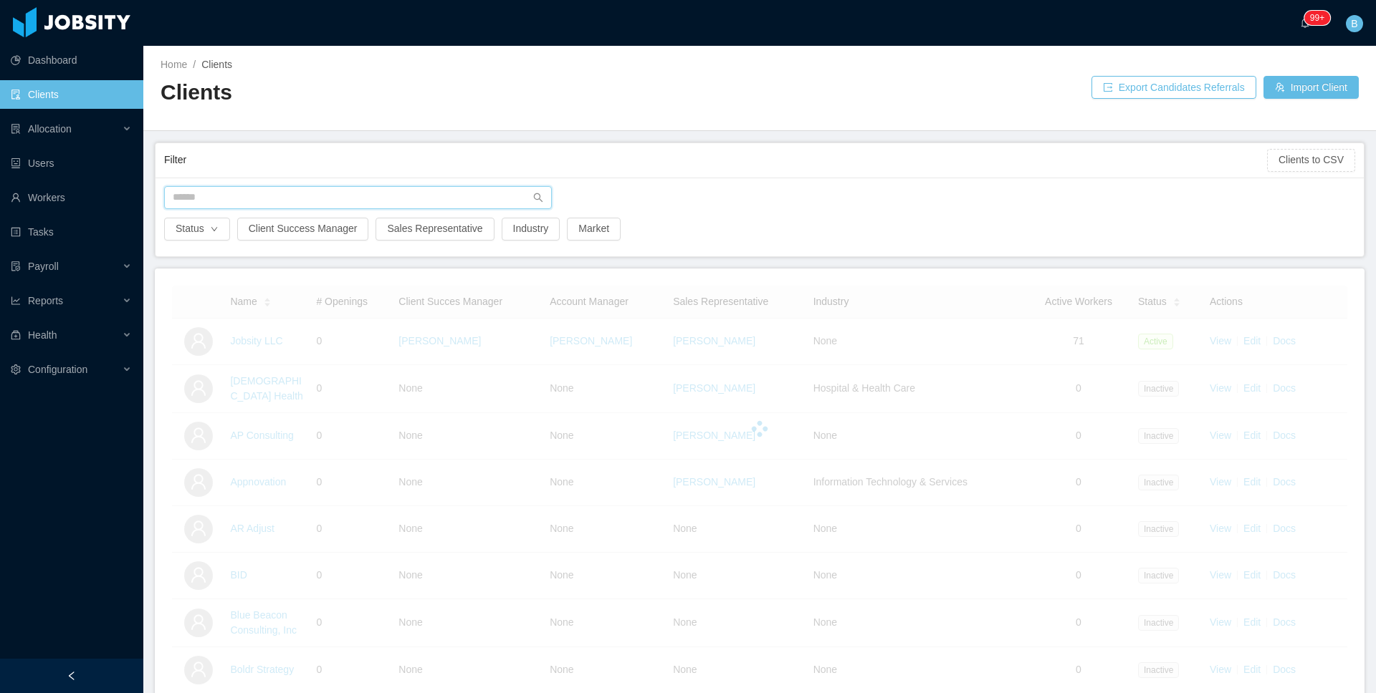
click at [268, 186] on input "text" at bounding box center [358, 197] width 388 height 23
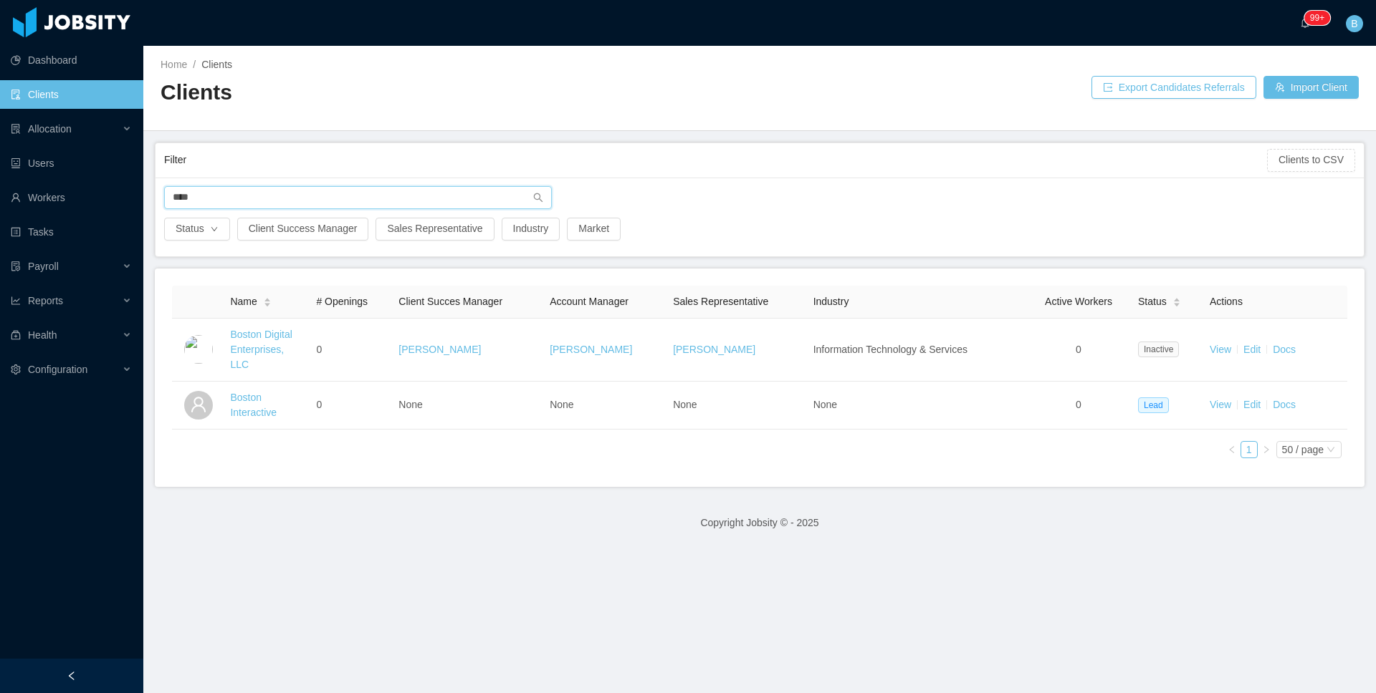
type input "****"
click at [25, 130] on span "Allocation" at bounding box center [41, 128] width 61 height 11
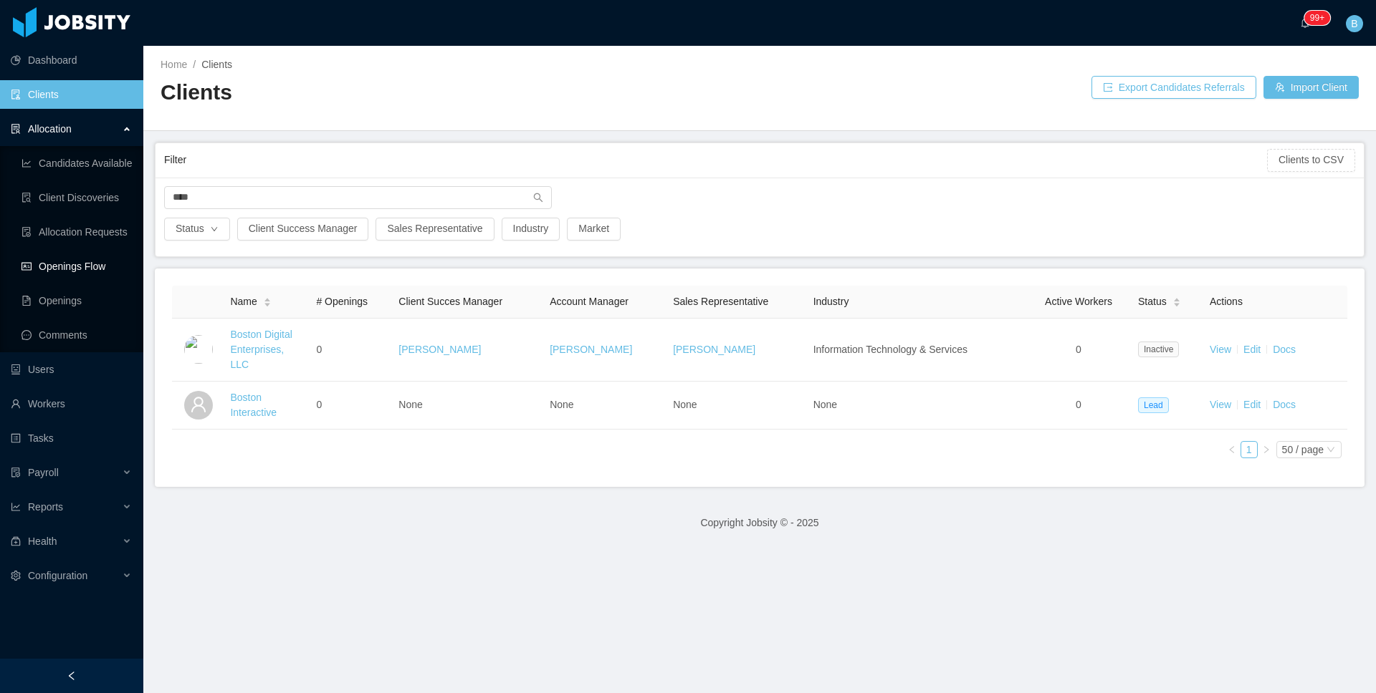
click at [77, 270] on link "Openings Flow" at bounding box center [76, 266] width 110 height 29
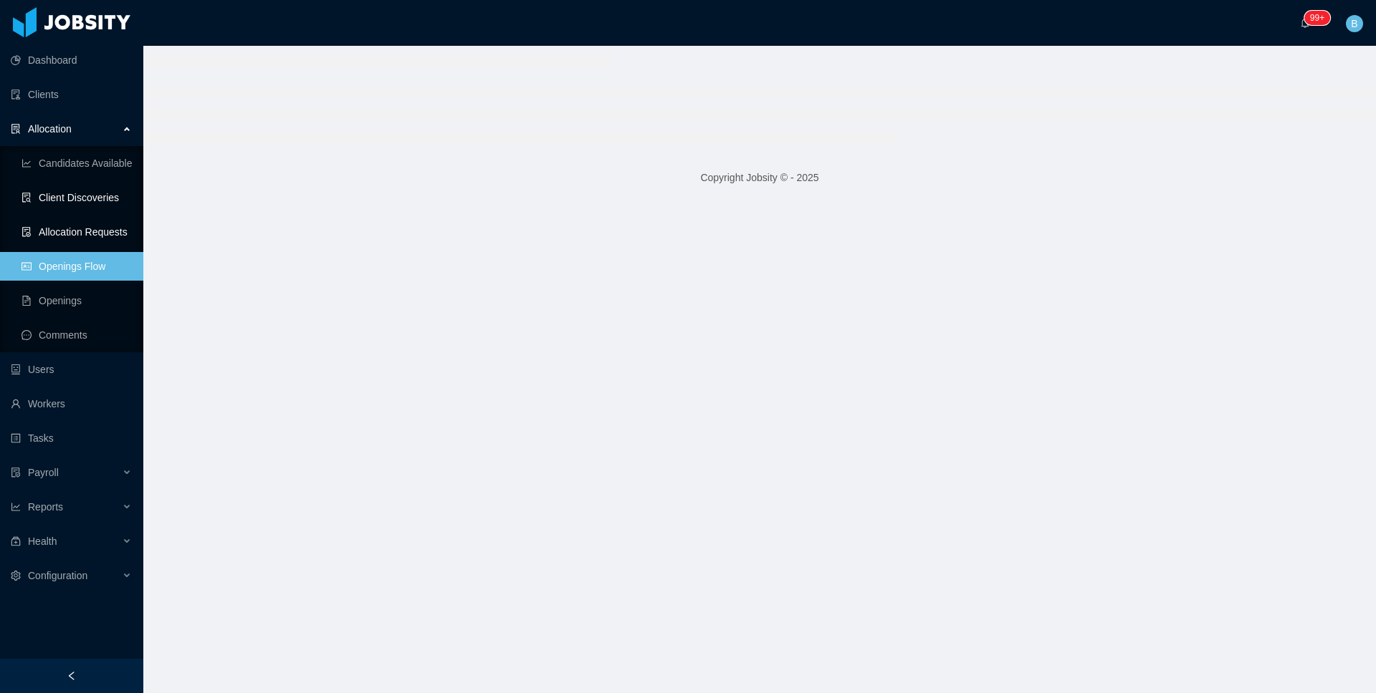
click at [80, 192] on link "Client Discoveries" at bounding box center [76, 197] width 110 height 29
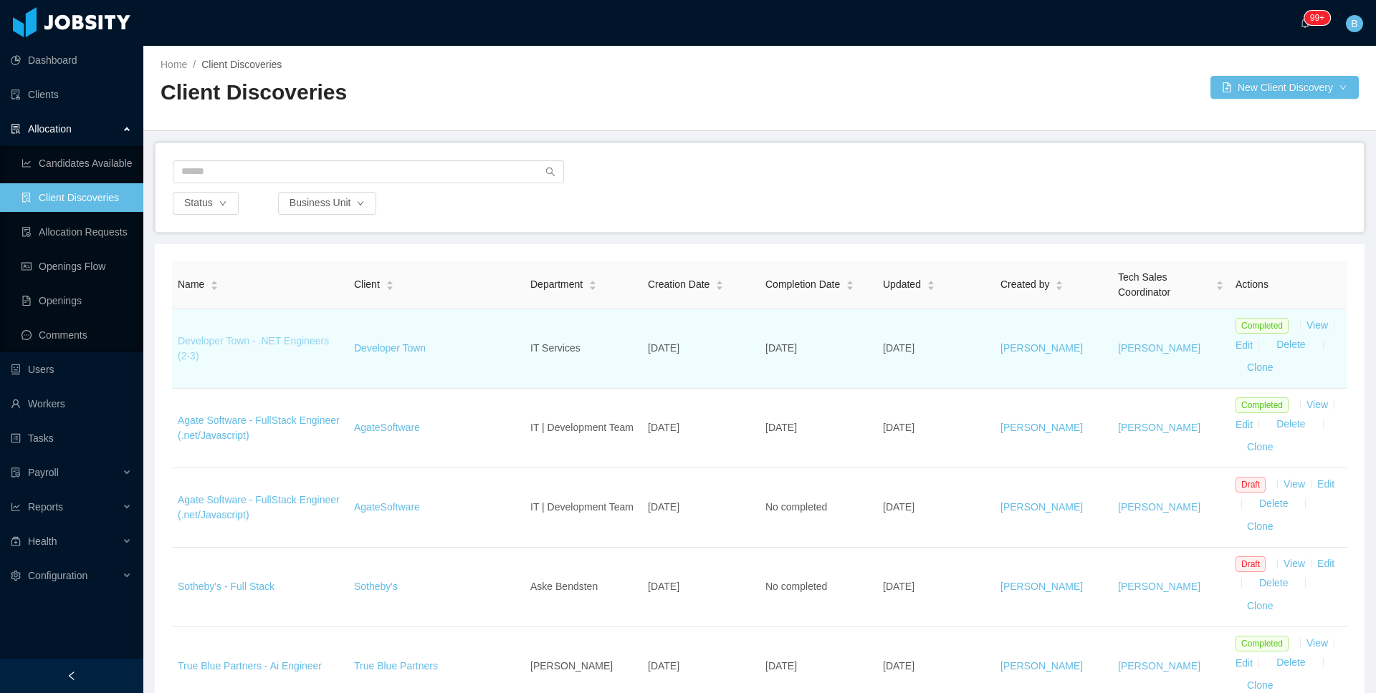
click at [219, 345] on link "Developer Town - .NET Engineers (2-3)" at bounding box center [253, 348] width 151 height 27
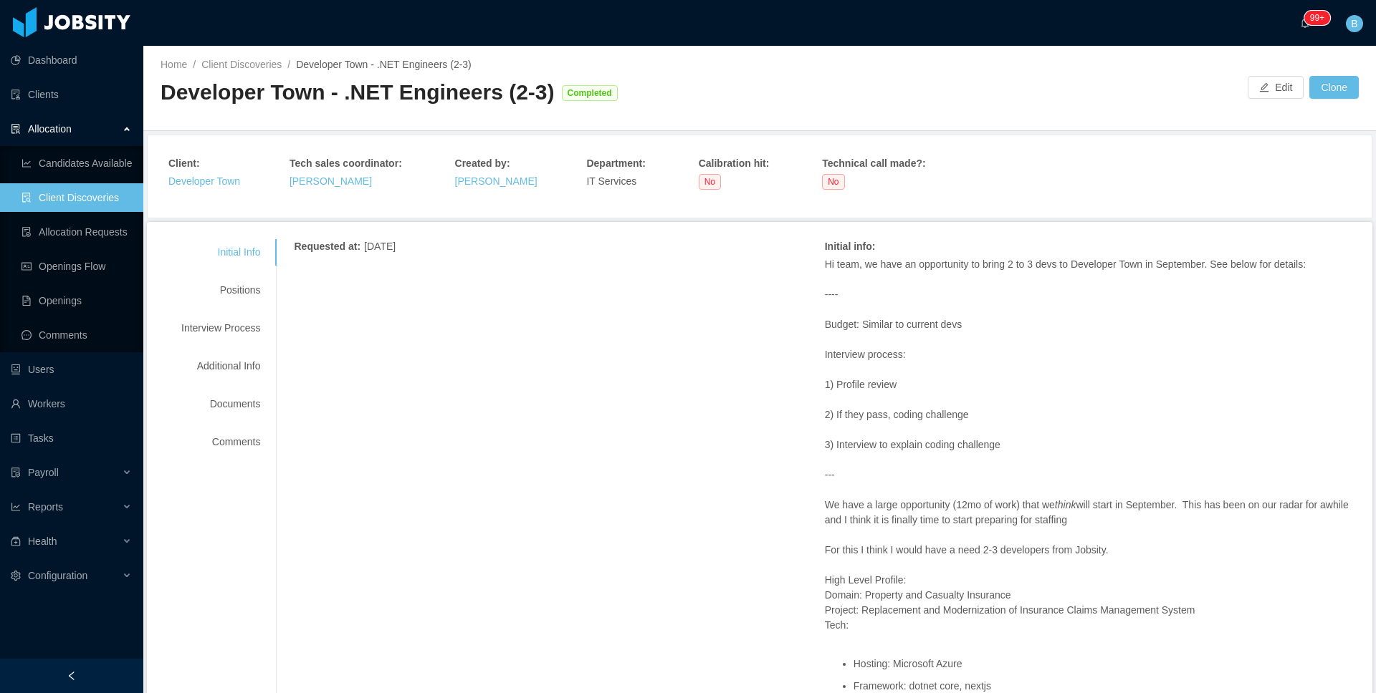
click at [1333, 183] on div "Client : Developer Town Tech sales coordinator : Mauricio Lopez Created by : Pa…" at bounding box center [759, 176] width 1182 height 41
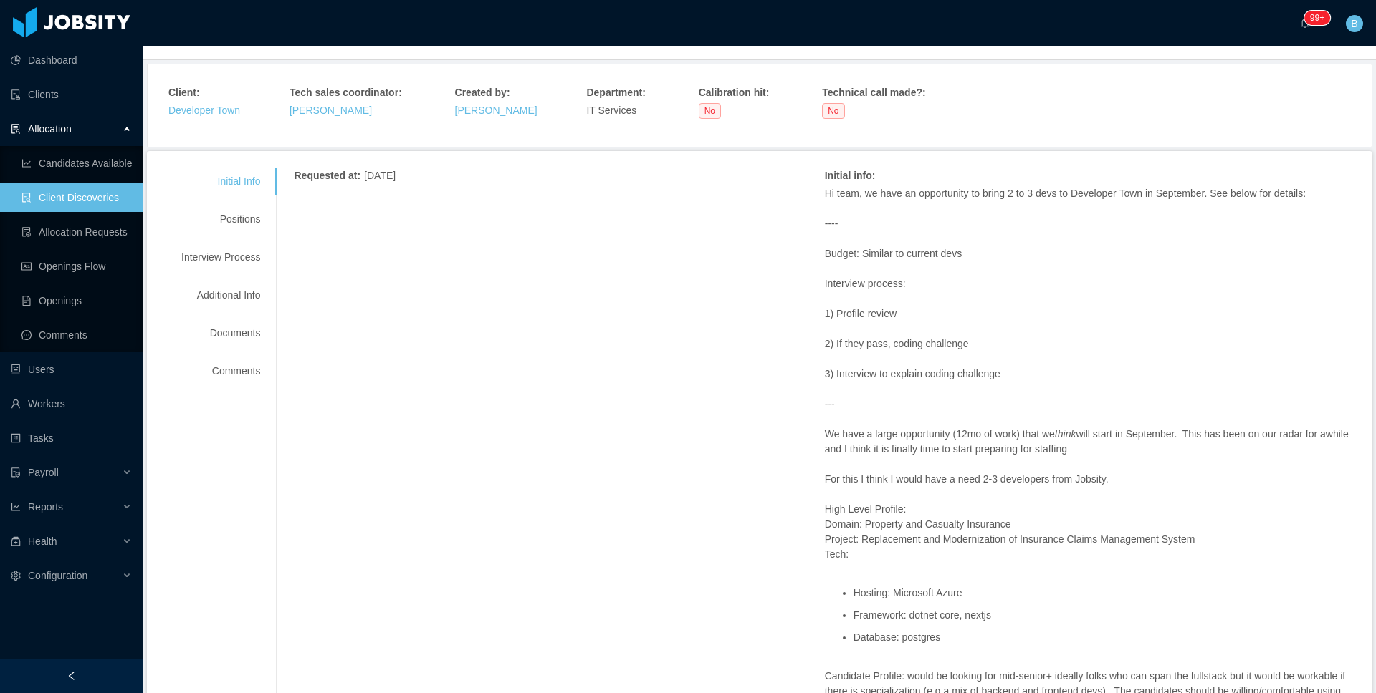
scroll to position [44, 0]
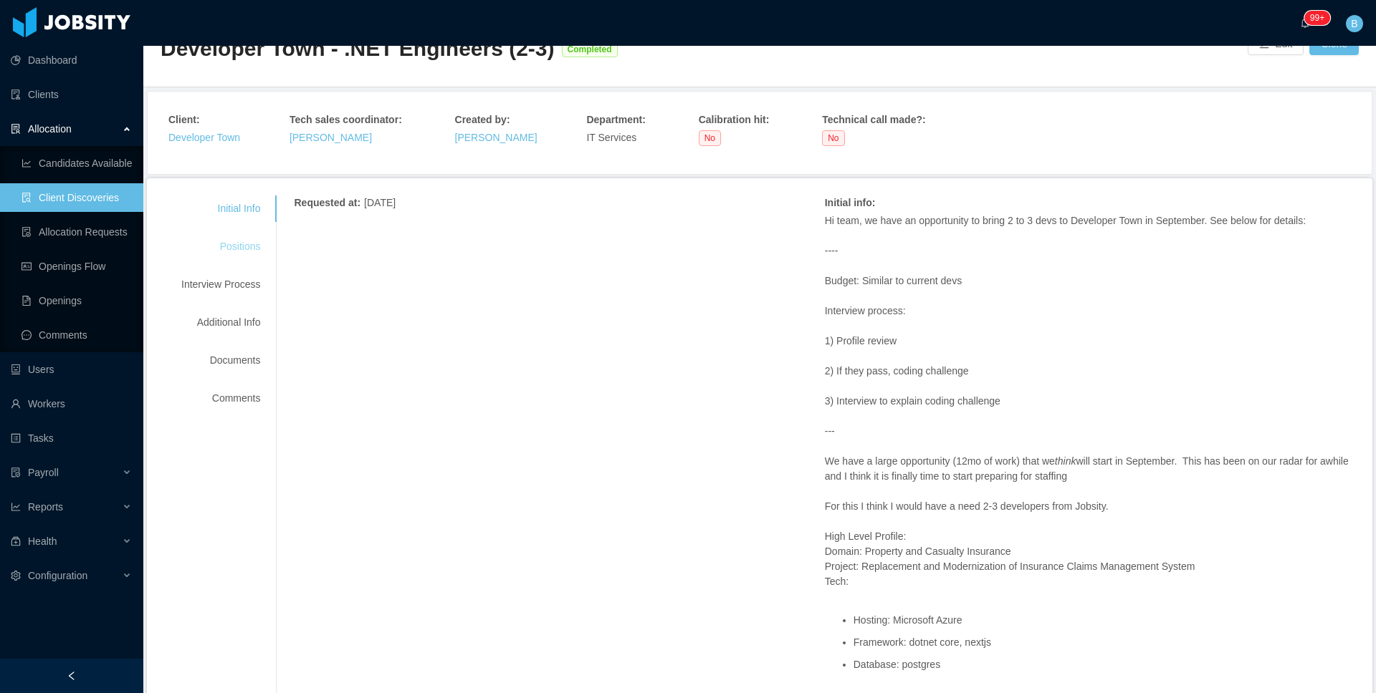
click at [241, 254] on div "Positions" at bounding box center [220, 247] width 113 height 27
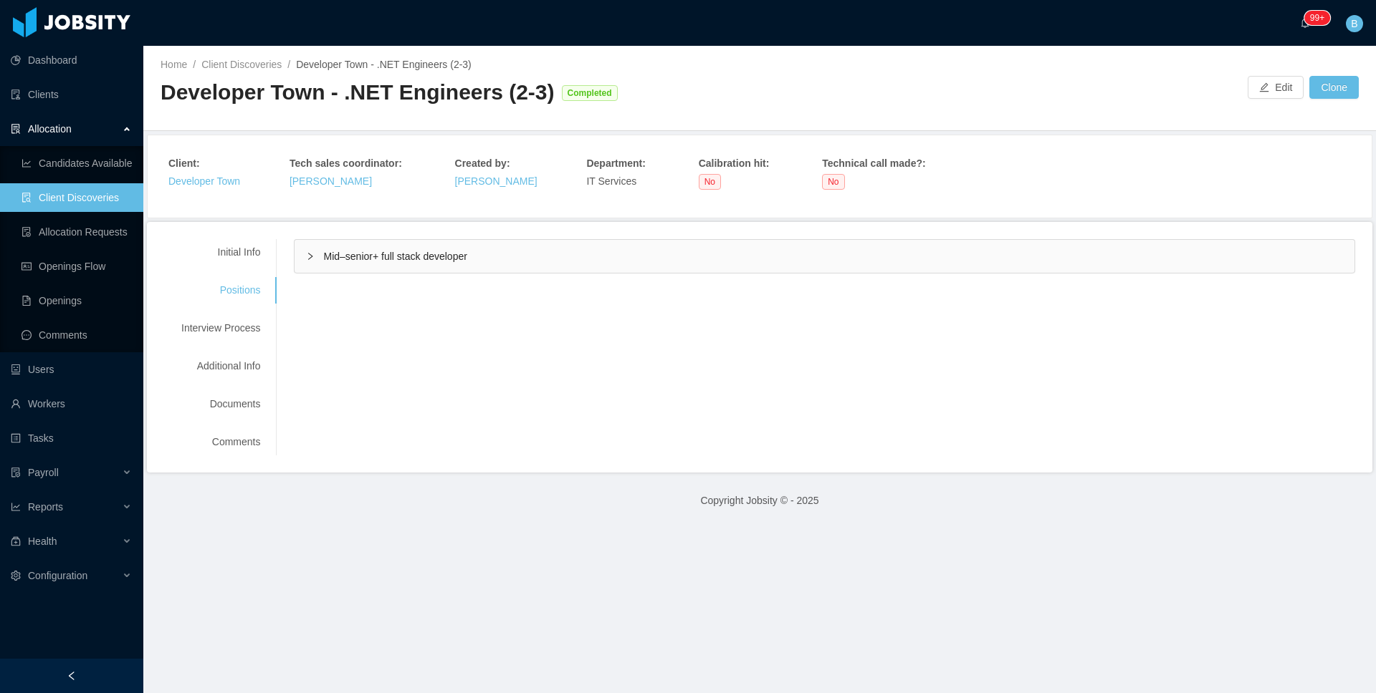
click at [352, 259] on span "Mid–senior+ full stack developer" at bounding box center [394, 256] width 143 height 11
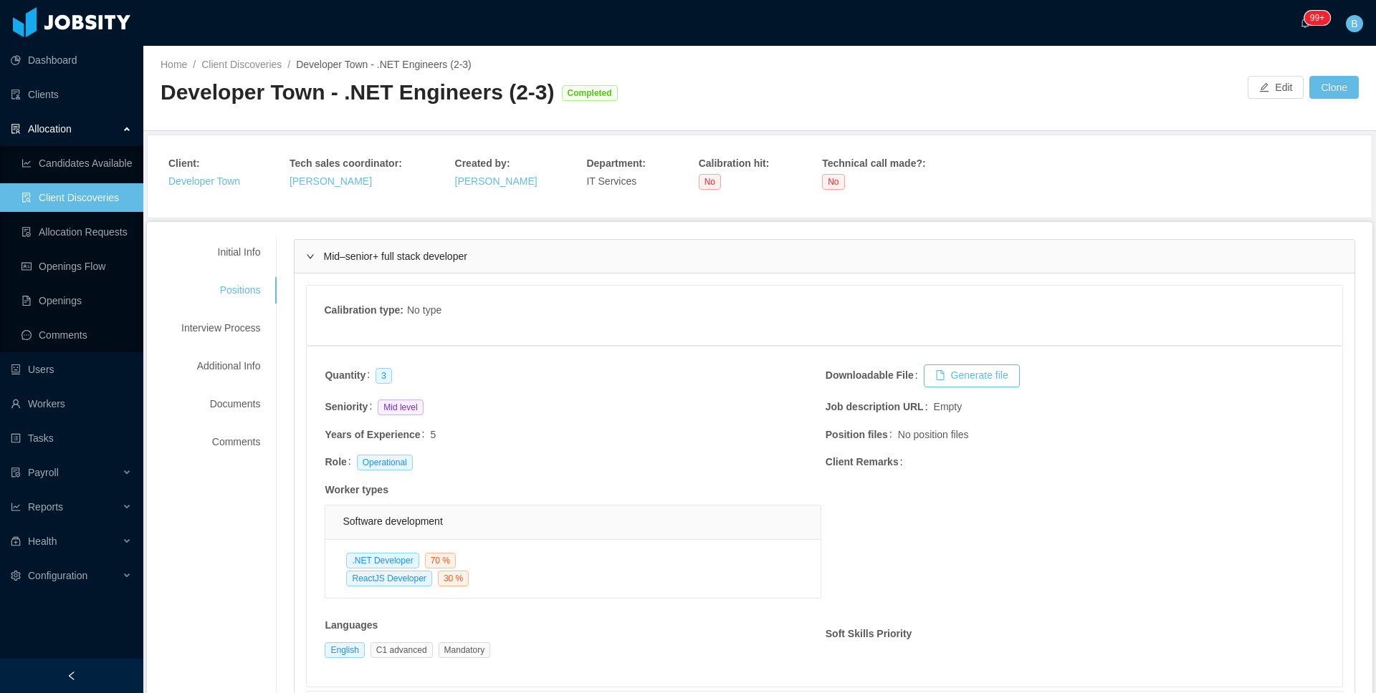
click at [353, 256] on span "Mid–senior+ full stack developer" at bounding box center [394, 256] width 143 height 11
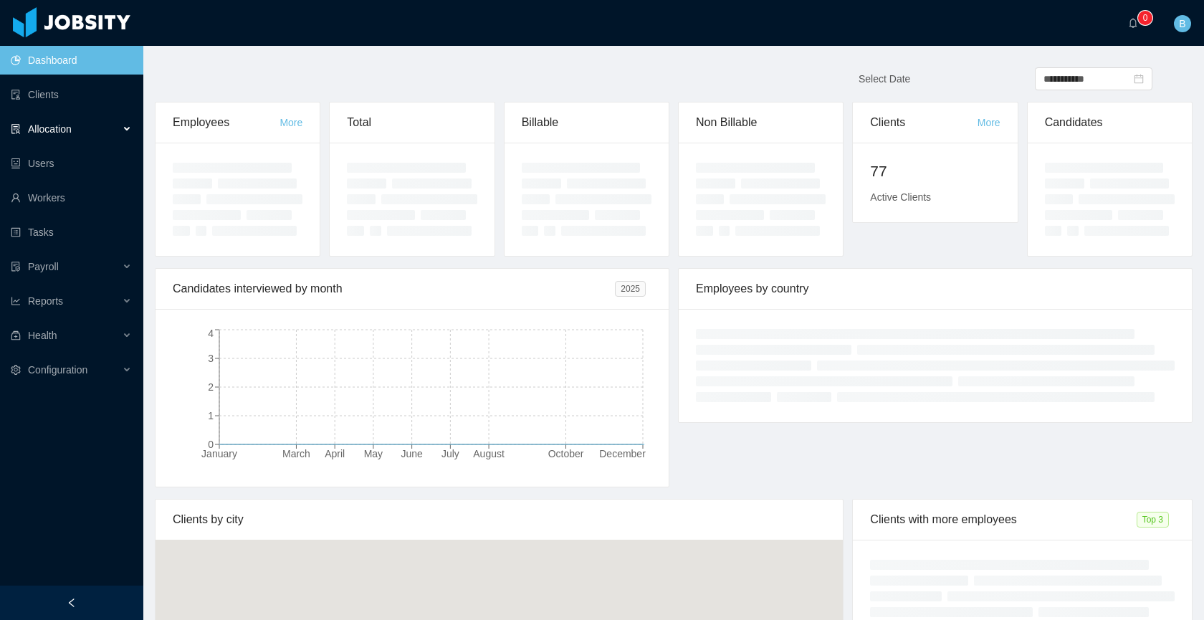
click at [75, 117] on div "Allocation" at bounding box center [71, 129] width 143 height 29
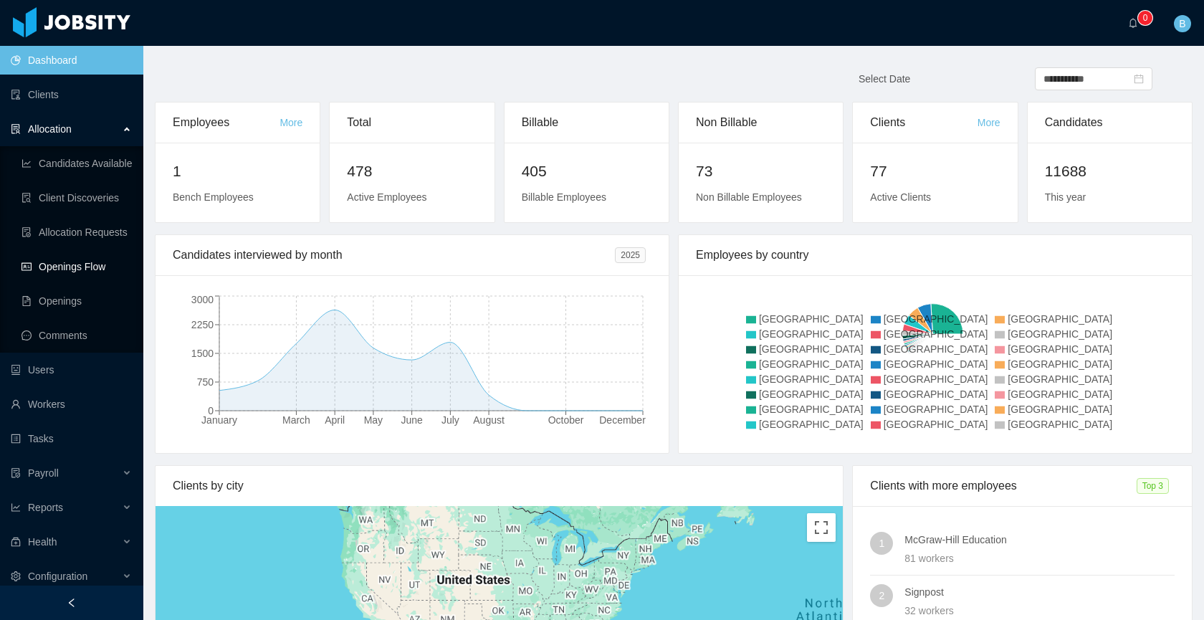
click at [51, 265] on link "Openings Flow" at bounding box center [76, 266] width 110 height 29
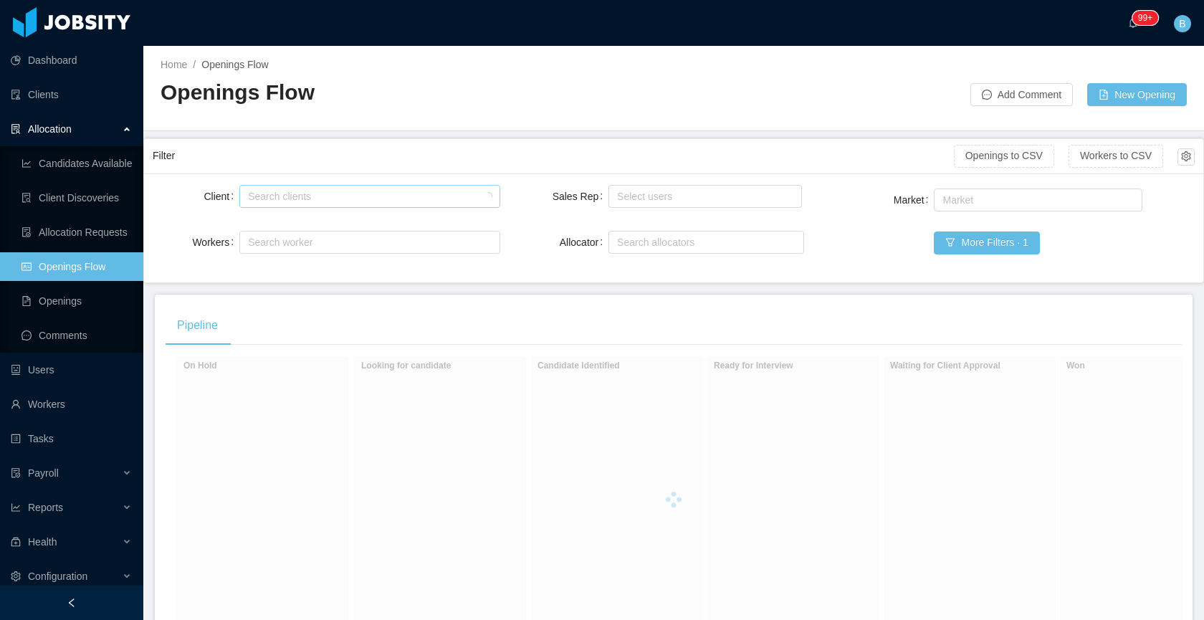
click at [327, 197] on div "Search clients" at bounding box center [366, 196] width 236 height 14
type input "****"
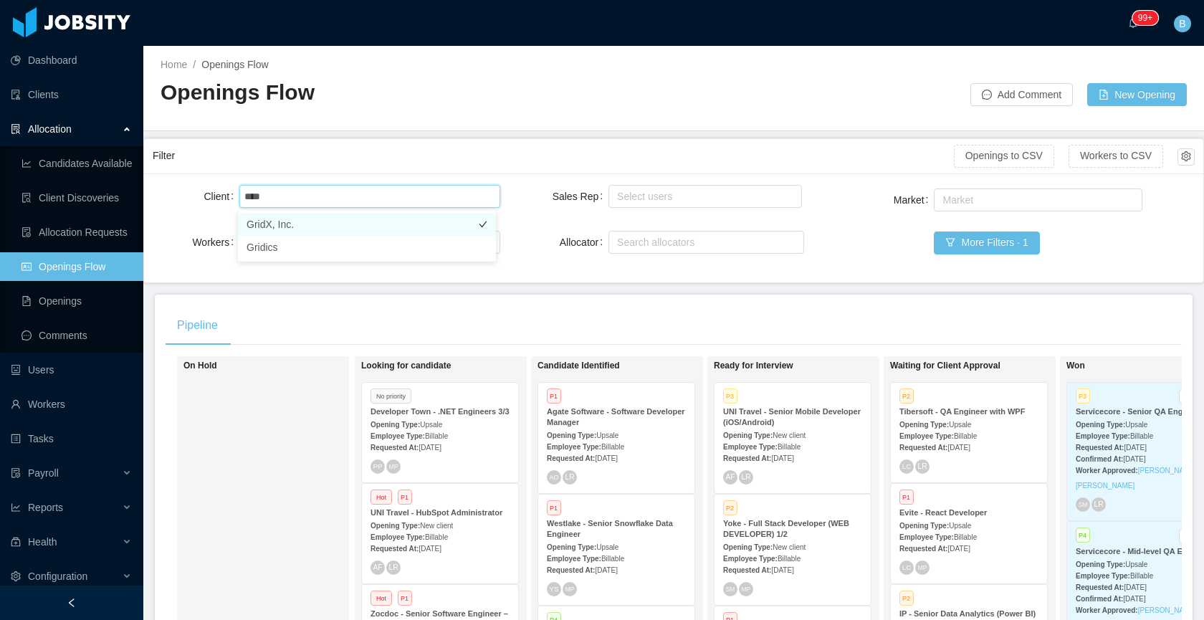
click at [366, 228] on li "GridX, Inc." at bounding box center [367, 224] width 258 height 23
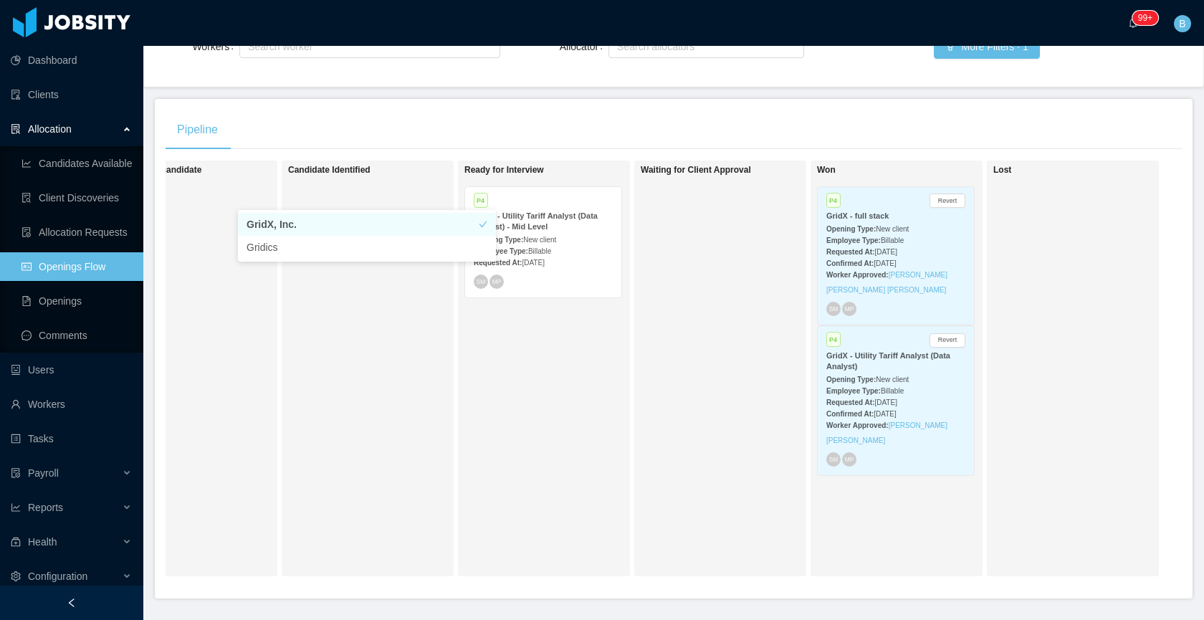
scroll to position [197, 0]
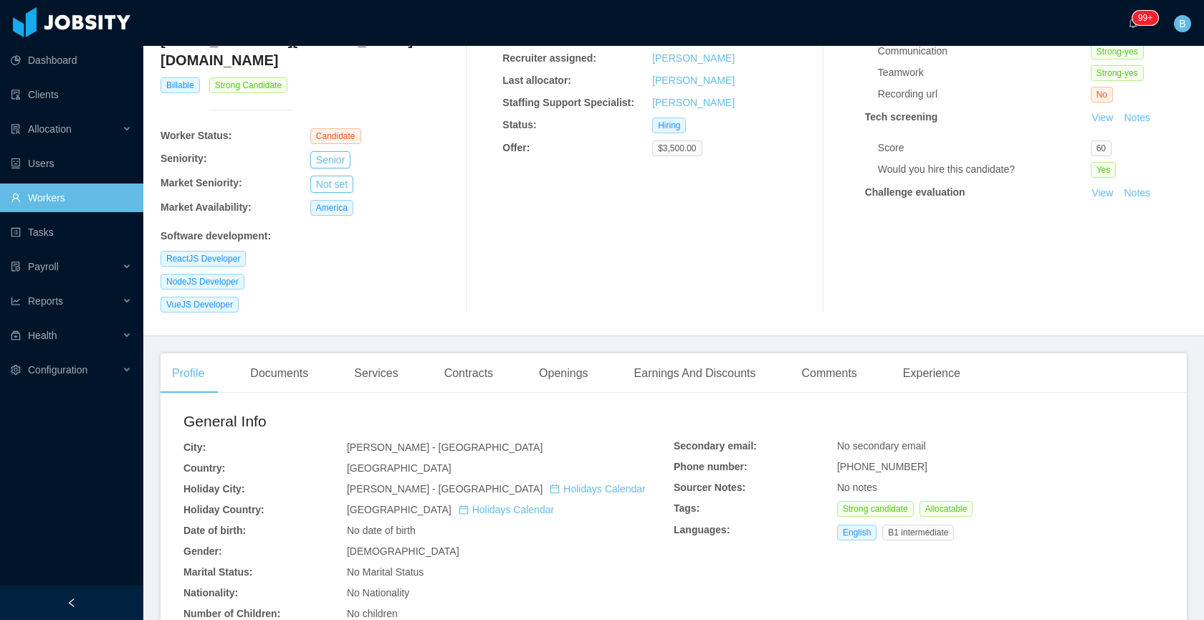
scroll to position [178, 0]
click at [549, 481] on link "Holidays Calendar" at bounding box center [596, 486] width 95 height 11
click at [459, 501] on link "Holidays Calendar" at bounding box center [506, 506] width 95 height 11
click at [549, 481] on link "Holidays Calendar" at bounding box center [596, 486] width 95 height 11
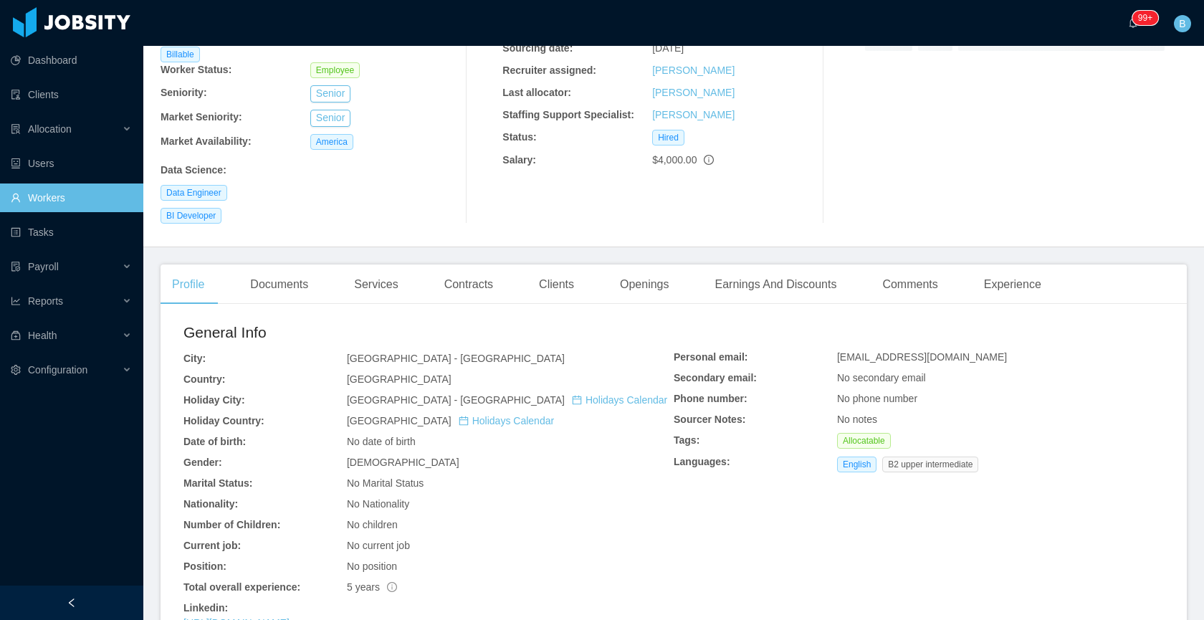
scroll to position [400, 0]
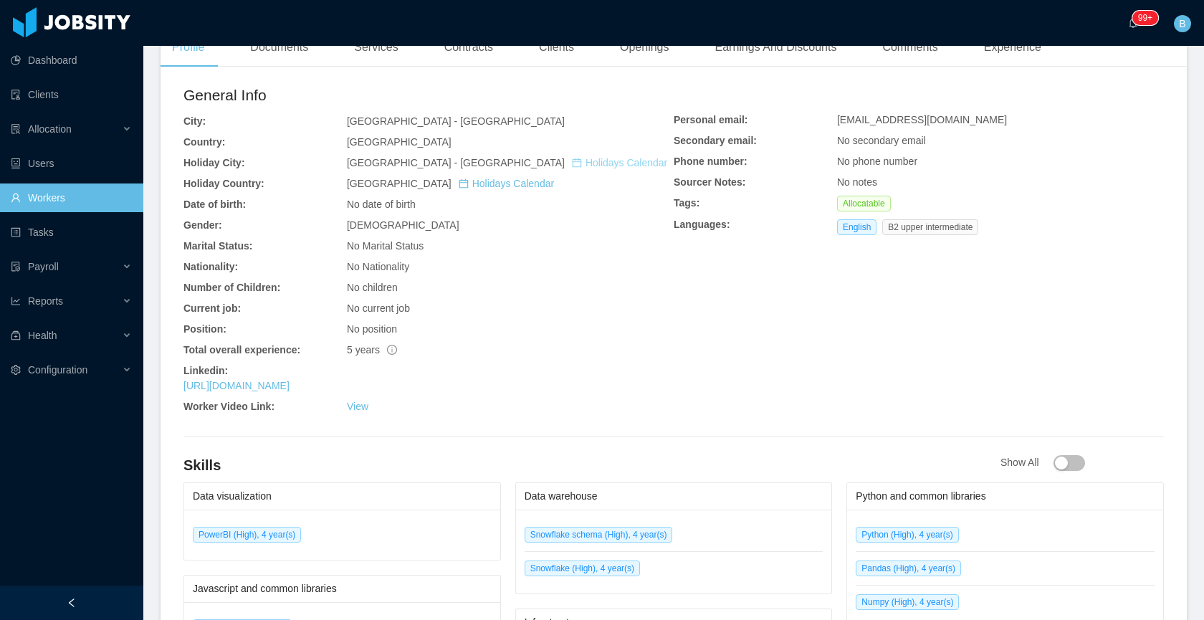
click at [572, 157] on link "Holidays Calendar" at bounding box center [619, 162] width 95 height 11
